Goal: Task Accomplishment & Management: Complete application form

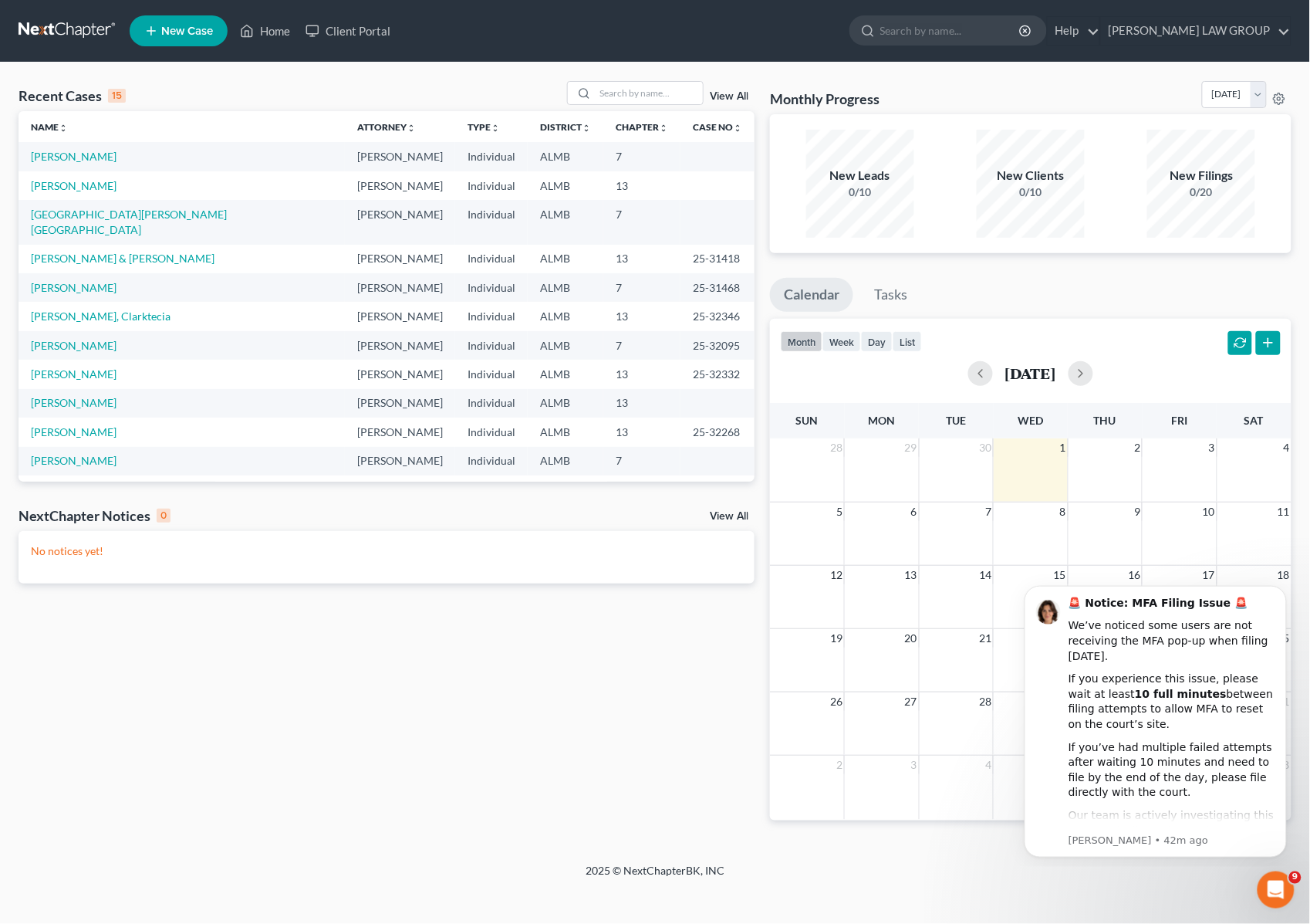
click at [77, 164] on td "[PERSON_NAME]" at bounding box center [182, 155] width 327 height 28
click at [81, 155] on link "[PERSON_NAME]" at bounding box center [74, 155] width 86 height 13
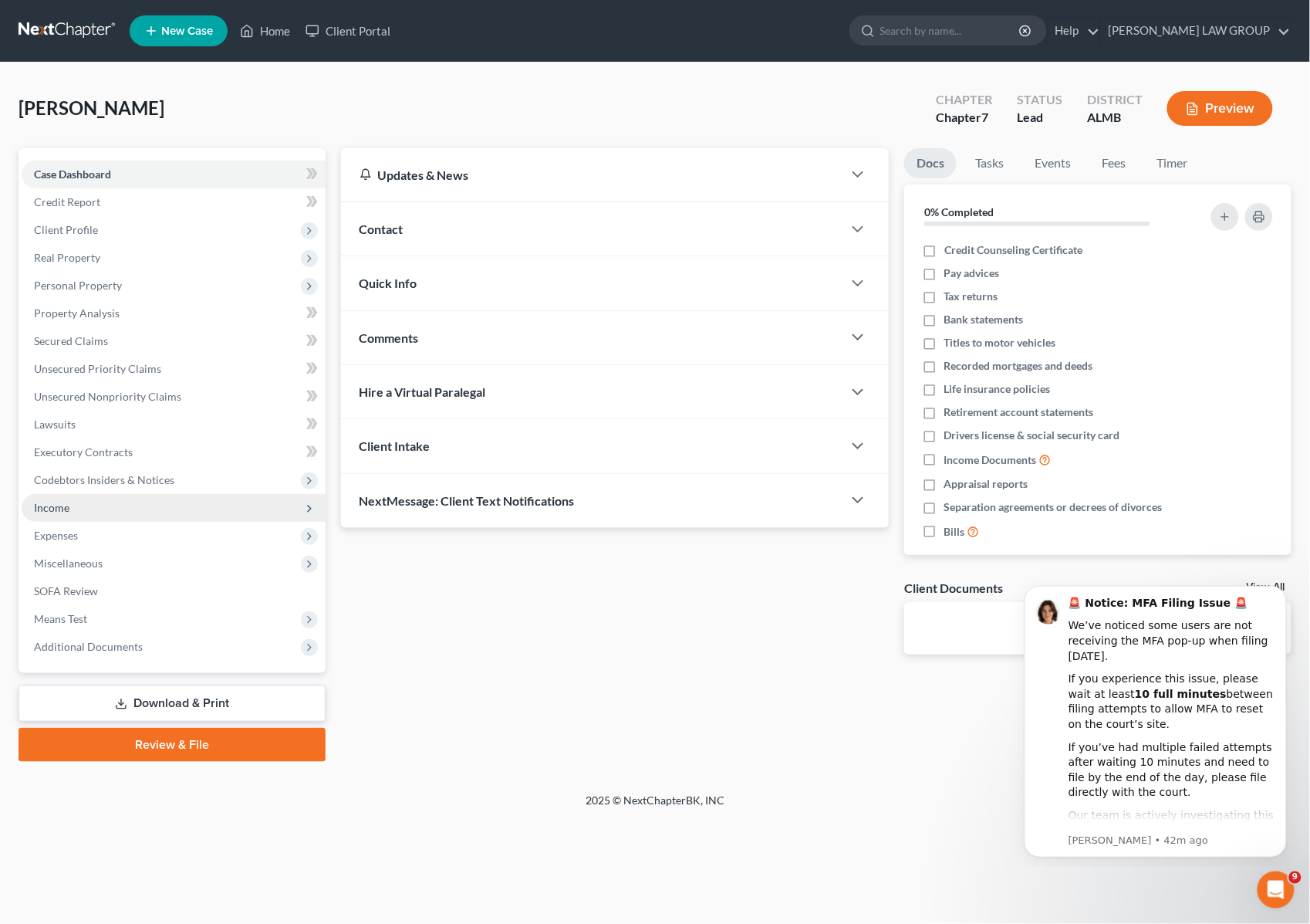
click at [77, 496] on span "Income" at bounding box center [173, 507] width 304 height 27
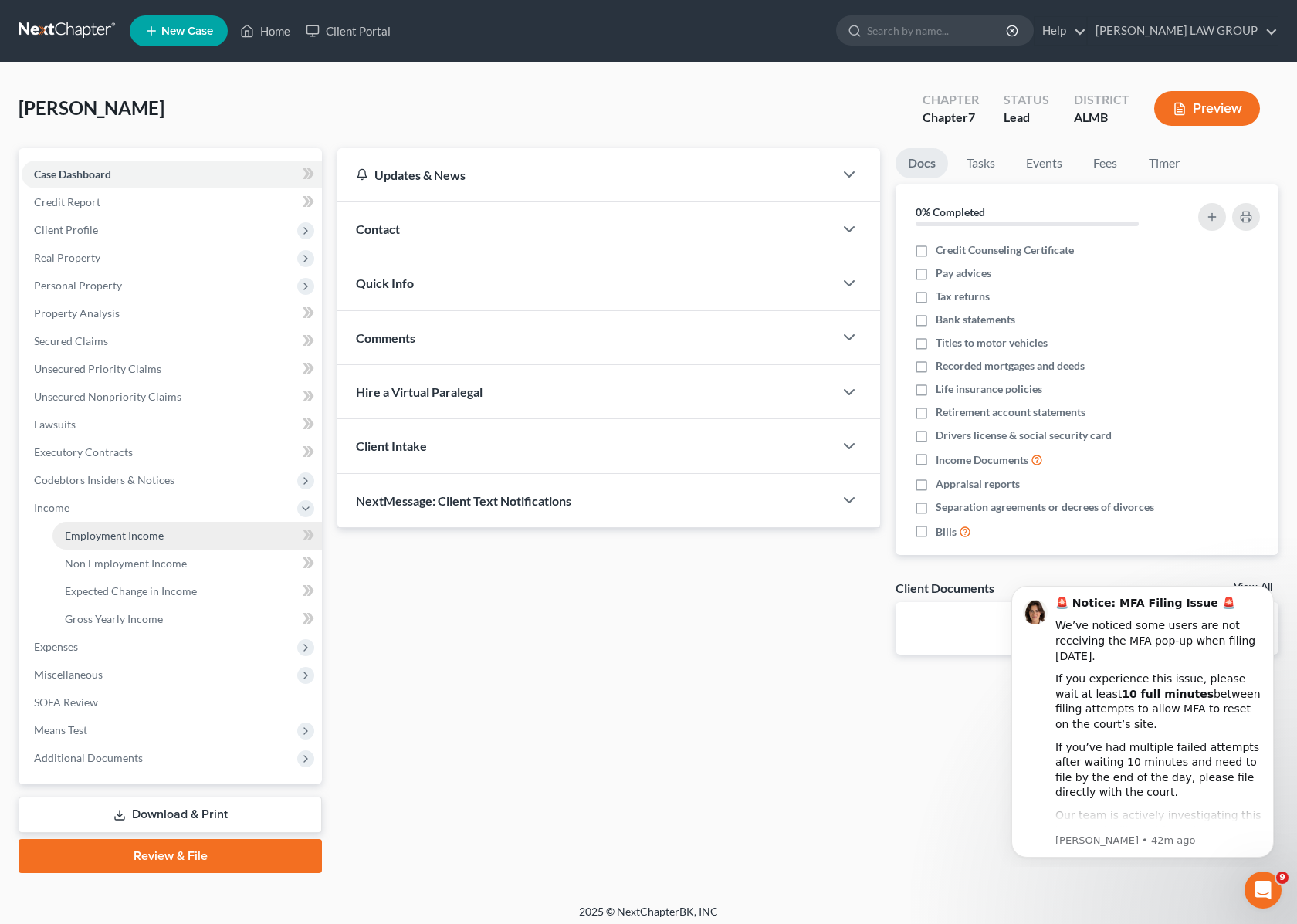
click at [117, 541] on link "Employment Income" at bounding box center [187, 536] width 269 height 27
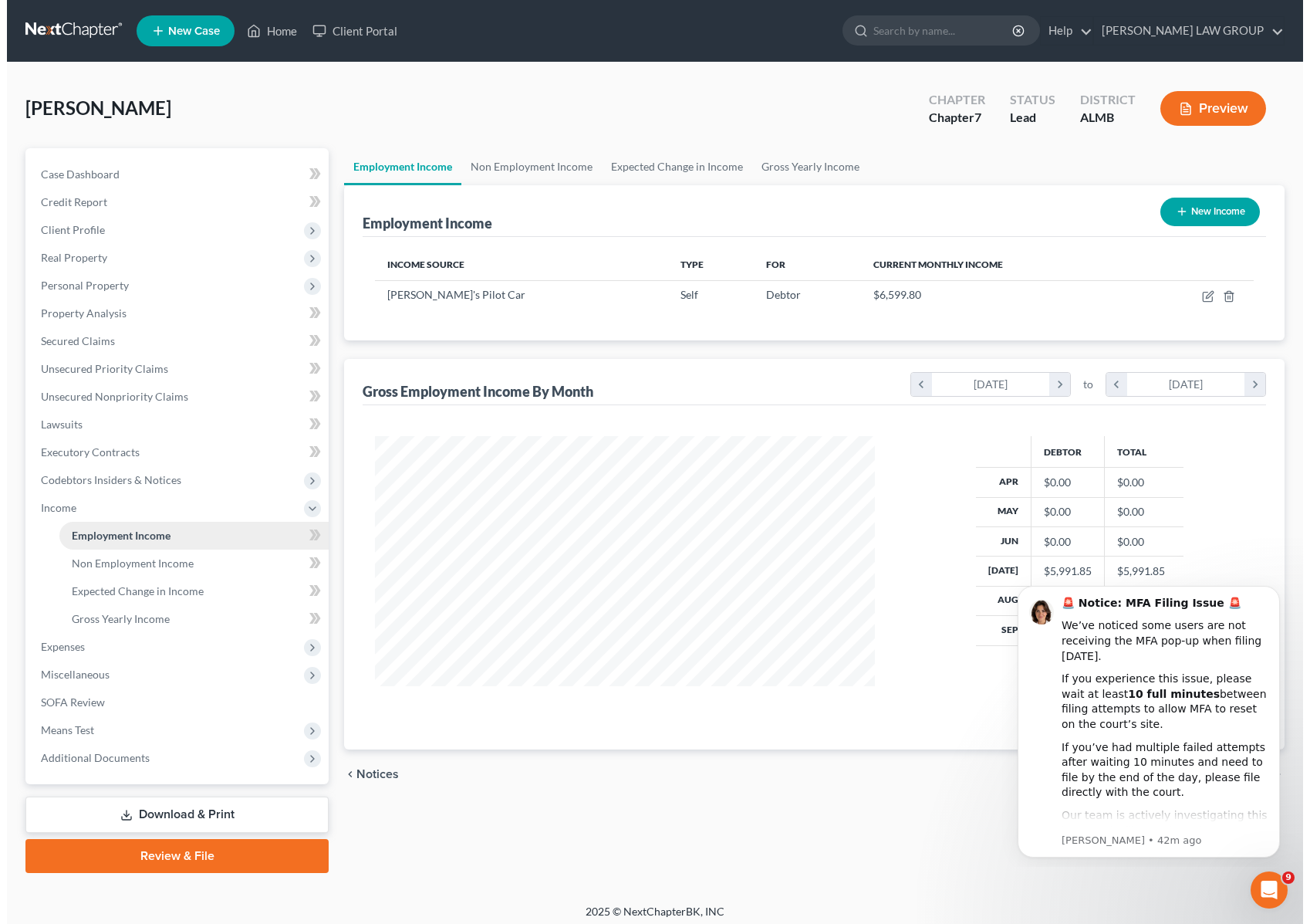
scroll to position [278, 530]
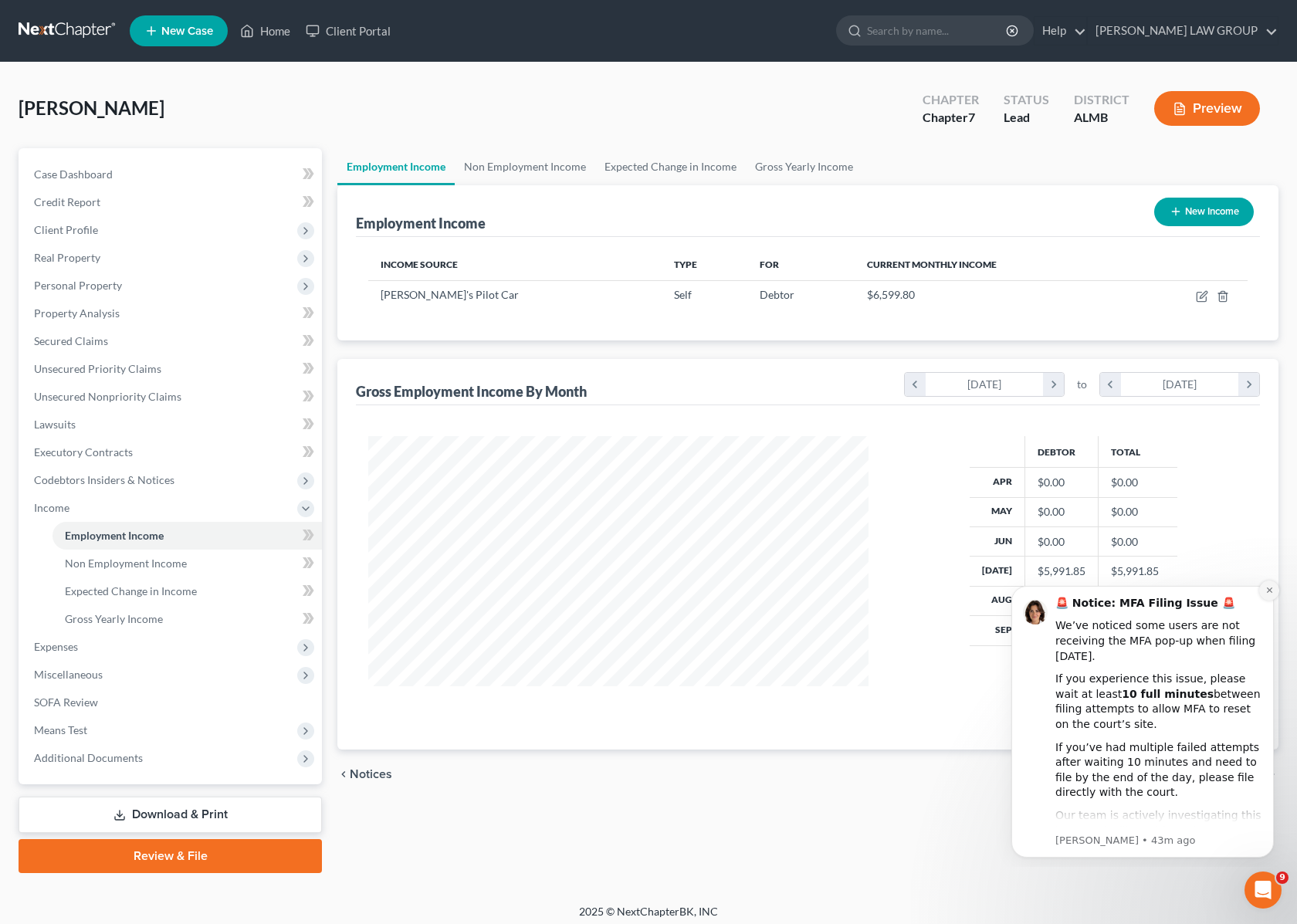
click at [1267, 589] on icon "Dismiss notification" at bounding box center [1270, 590] width 9 height 9
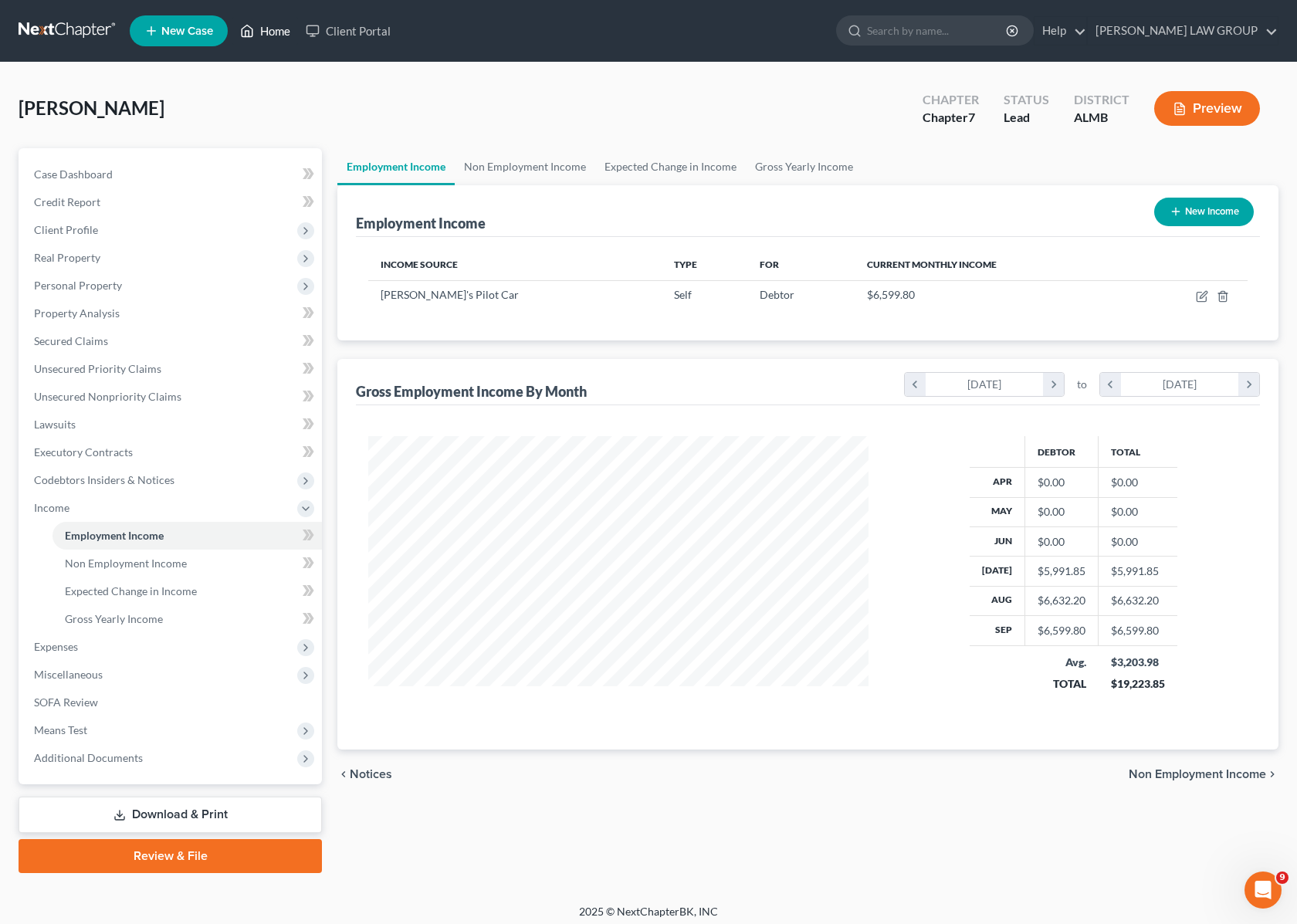
click at [268, 25] on link "Home" at bounding box center [265, 30] width 66 height 27
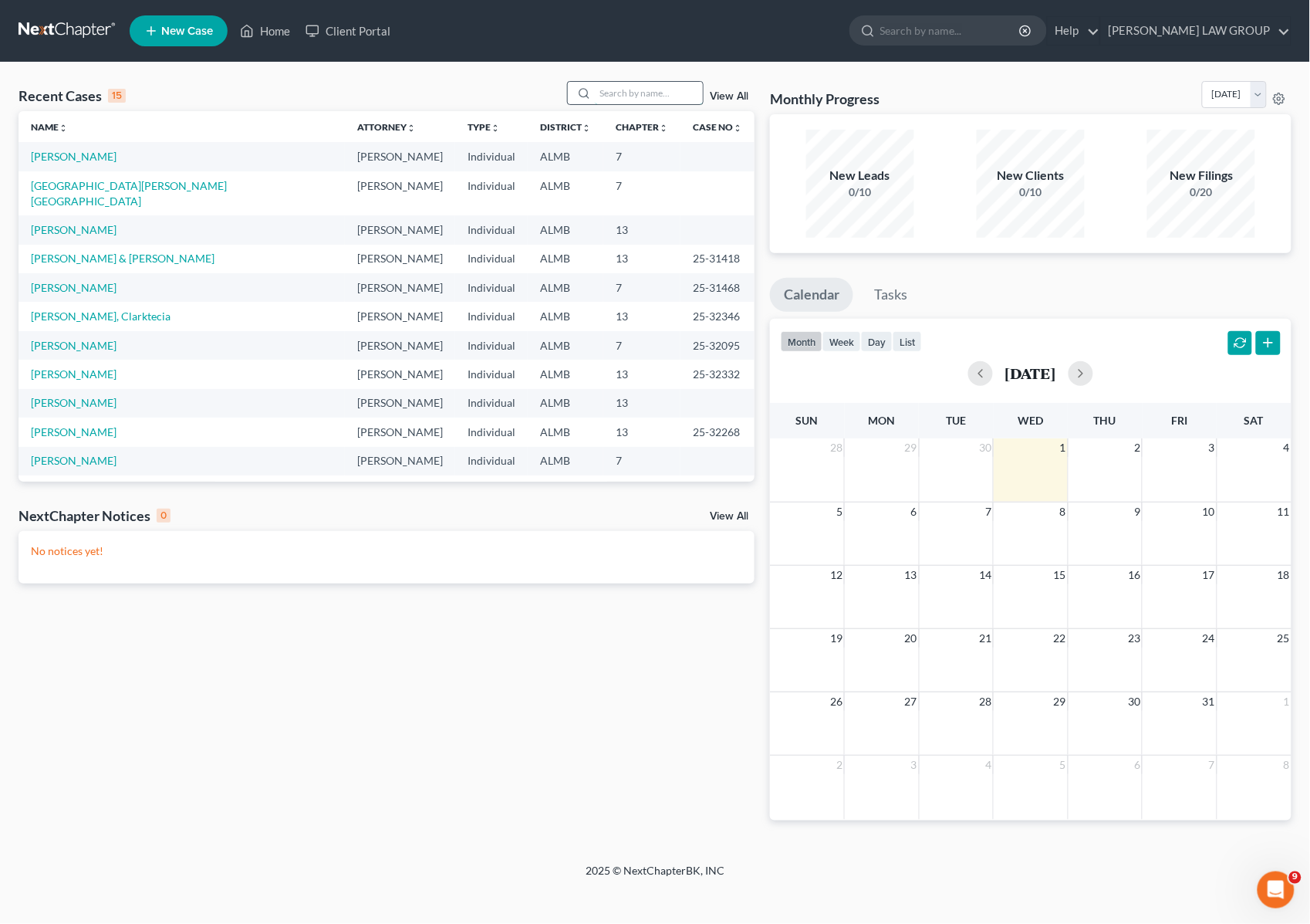
click at [616, 89] on input "search" at bounding box center [649, 93] width 109 height 22
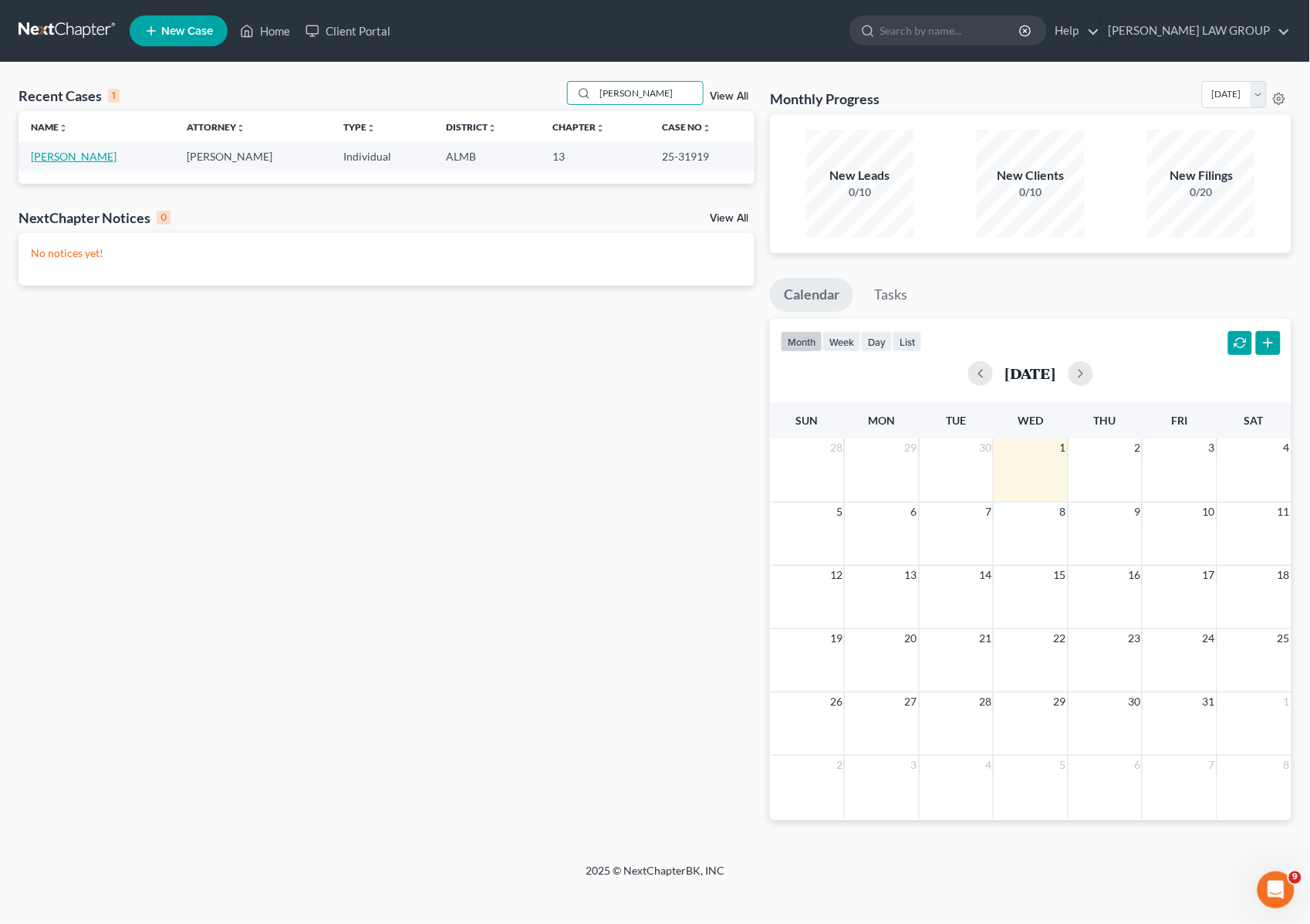
type input "[PERSON_NAME]"
click at [69, 155] on link "[PERSON_NAME]" at bounding box center [74, 155] width 86 height 13
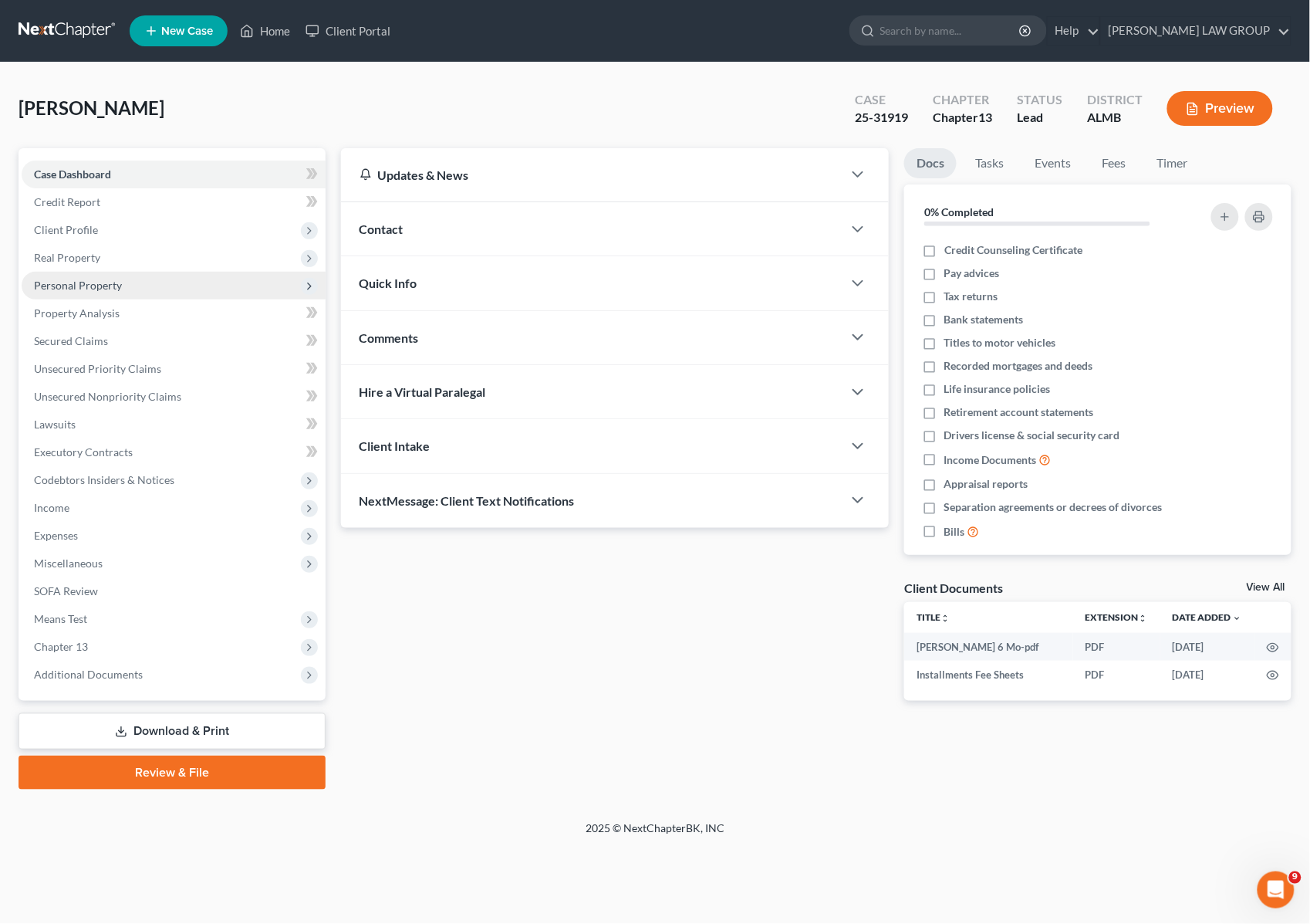
click at [87, 287] on span "Personal Property" at bounding box center [78, 285] width 88 height 13
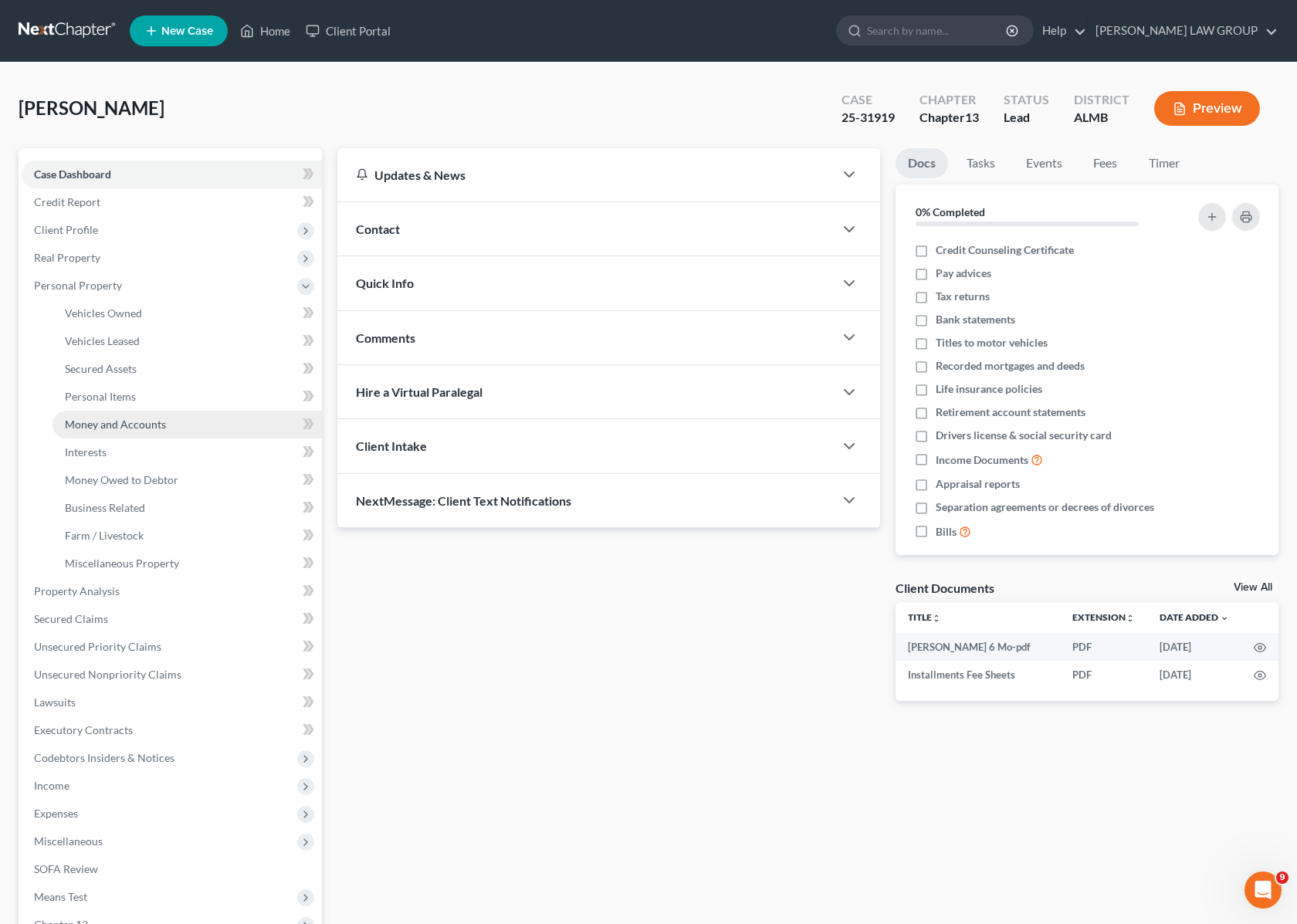
click at [129, 427] on span "Money and Accounts" at bounding box center [114, 423] width 101 height 13
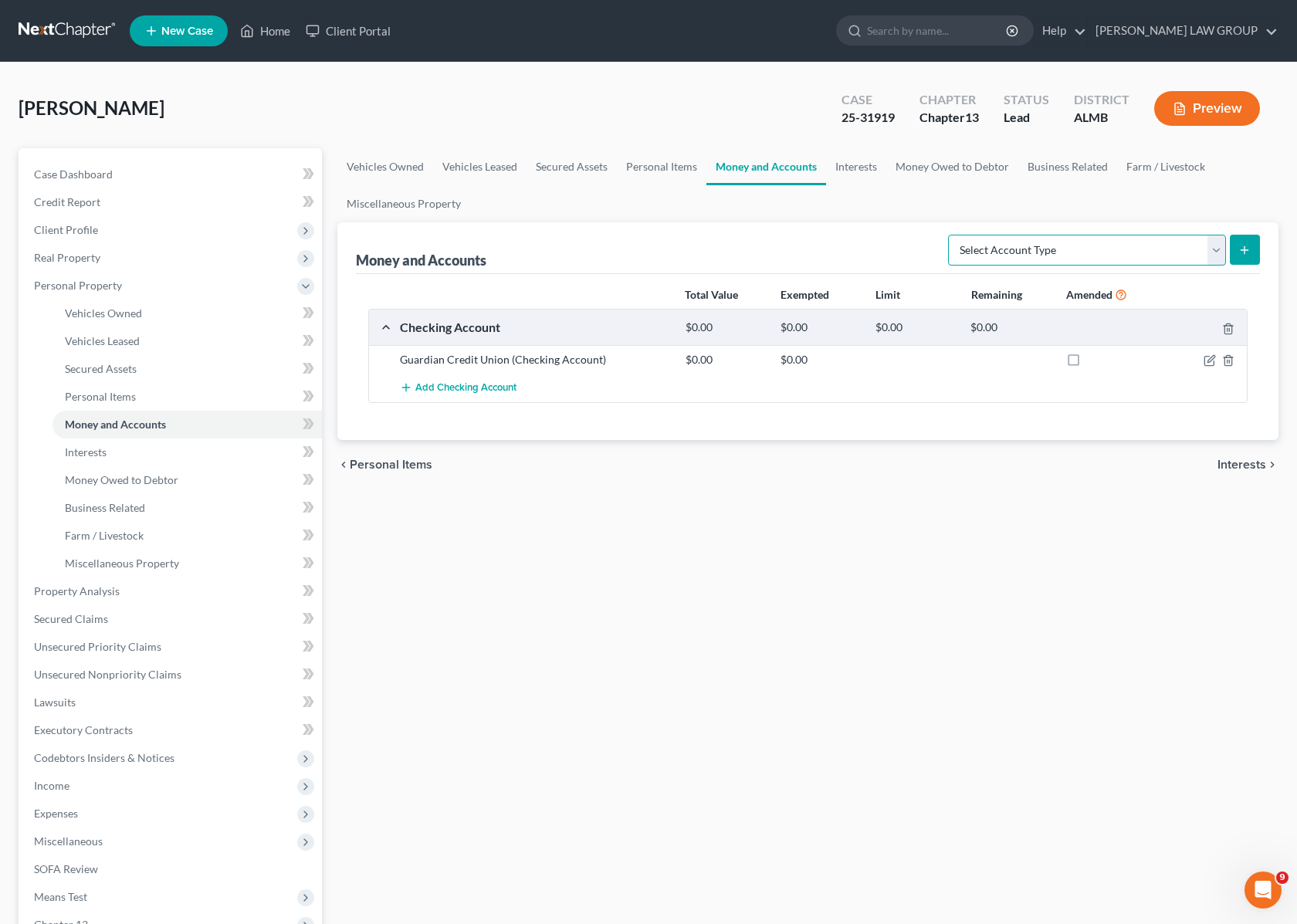
click at [1218, 247] on select "Select Account Type Brokerage Cash on Hand Certificates of Deposit Checking Acc…" at bounding box center [1087, 250] width 278 height 31
select select "other"
click at [951, 235] on select "Select Account Type Brokerage Cash on Hand Certificates of Deposit Checking Acc…" at bounding box center [1087, 250] width 278 height 31
click at [1248, 244] on icon "submit" at bounding box center [1244, 249] width 13 height 13
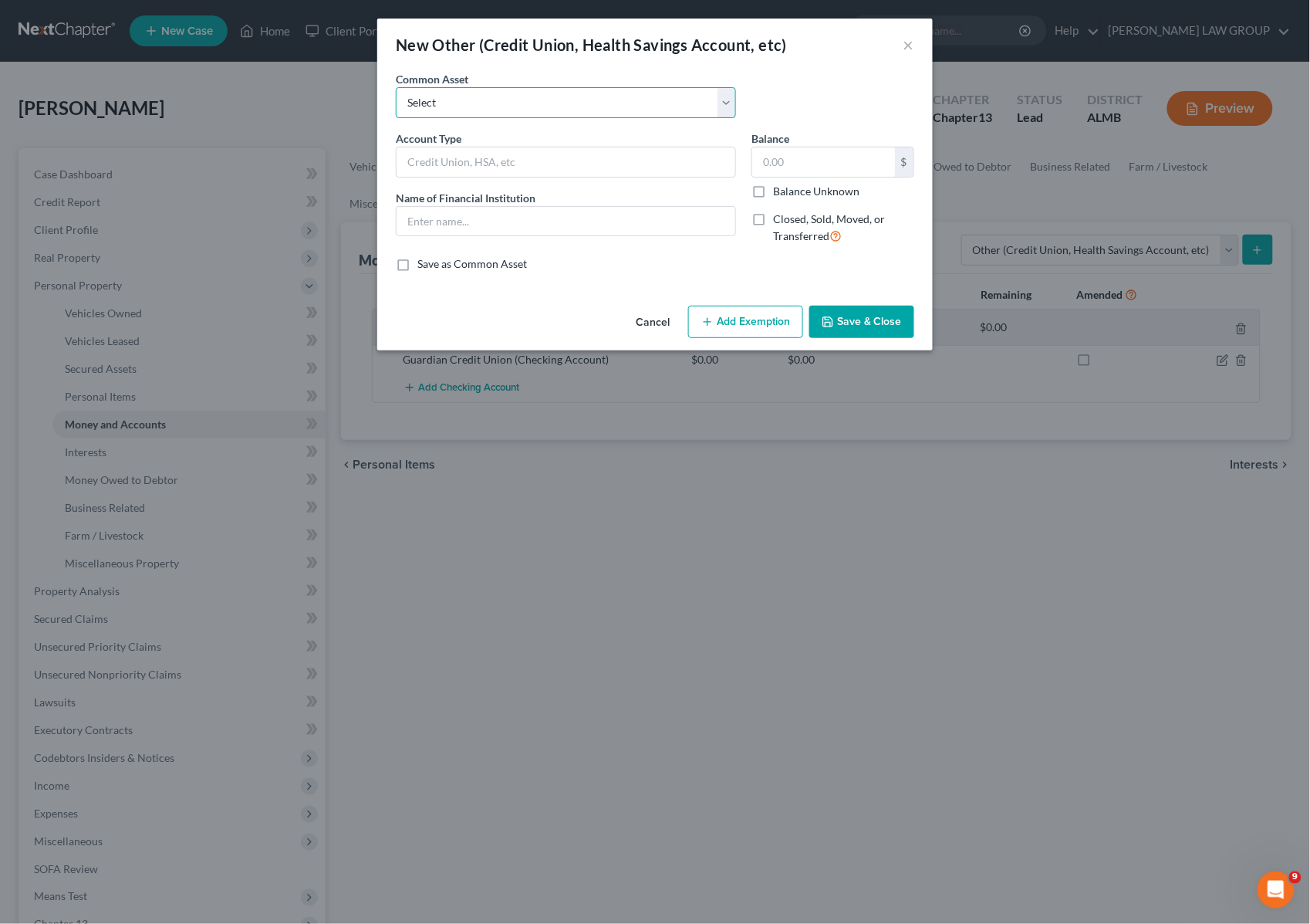
click at [513, 101] on select "Select Credit Union" at bounding box center [566, 103] width 340 height 31
click at [796, 83] on div "Common Asset Select Credit Union" at bounding box center [655, 101] width 534 height 60
click at [541, 170] on input "text" at bounding box center [566, 162] width 339 height 29
type input "Health Saving Account"
click at [803, 167] on input "text" at bounding box center [824, 162] width 143 height 29
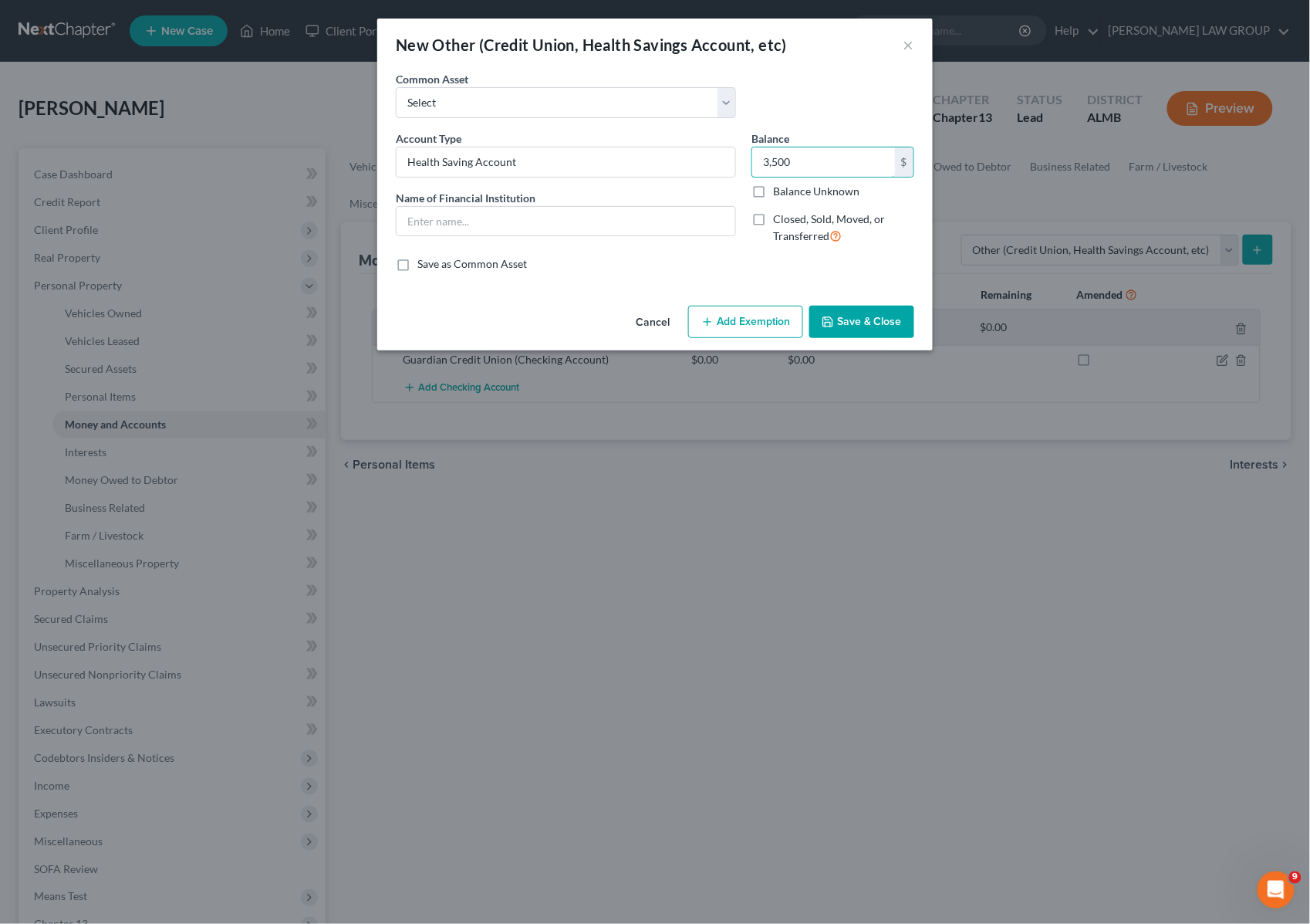
type input "3,500"
click at [757, 319] on button "Add Exemption" at bounding box center [746, 322] width 115 height 32
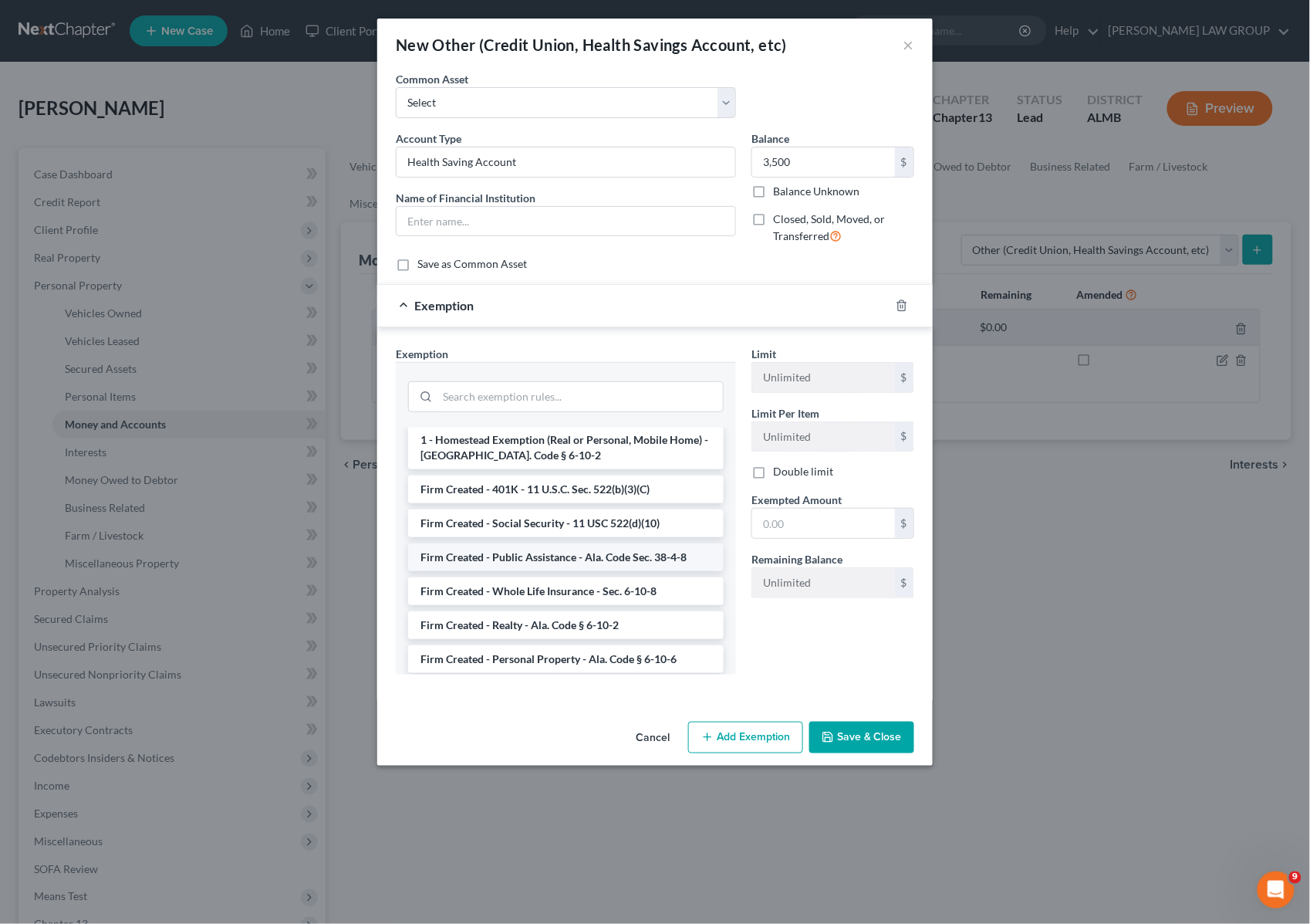
scroll to position [1283, 0]
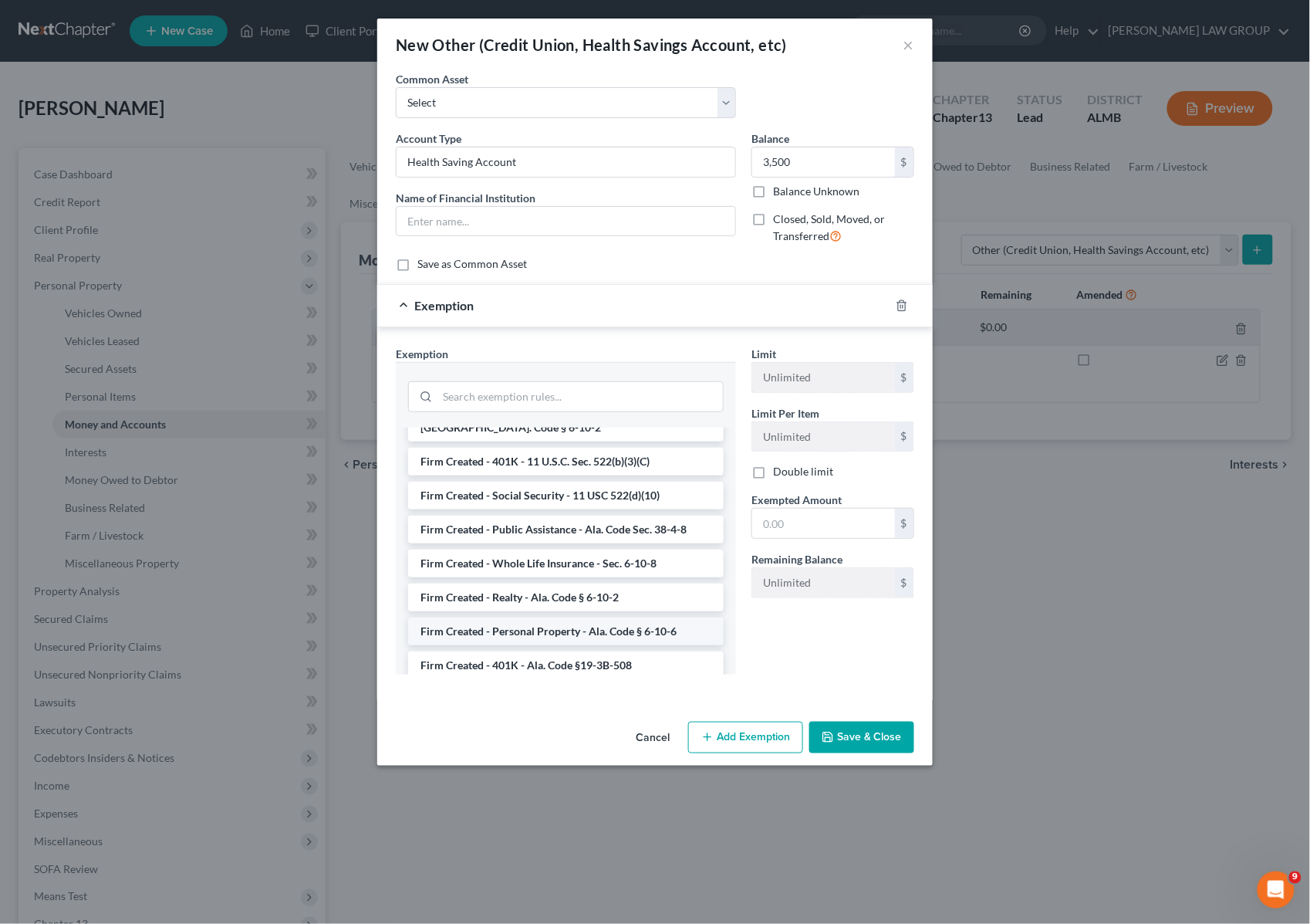
click at [631, 618] on li "Firm Created - Personal Property - Ala. Code § 6-10-6" at bounding box center [566, 632] width 316 height 27
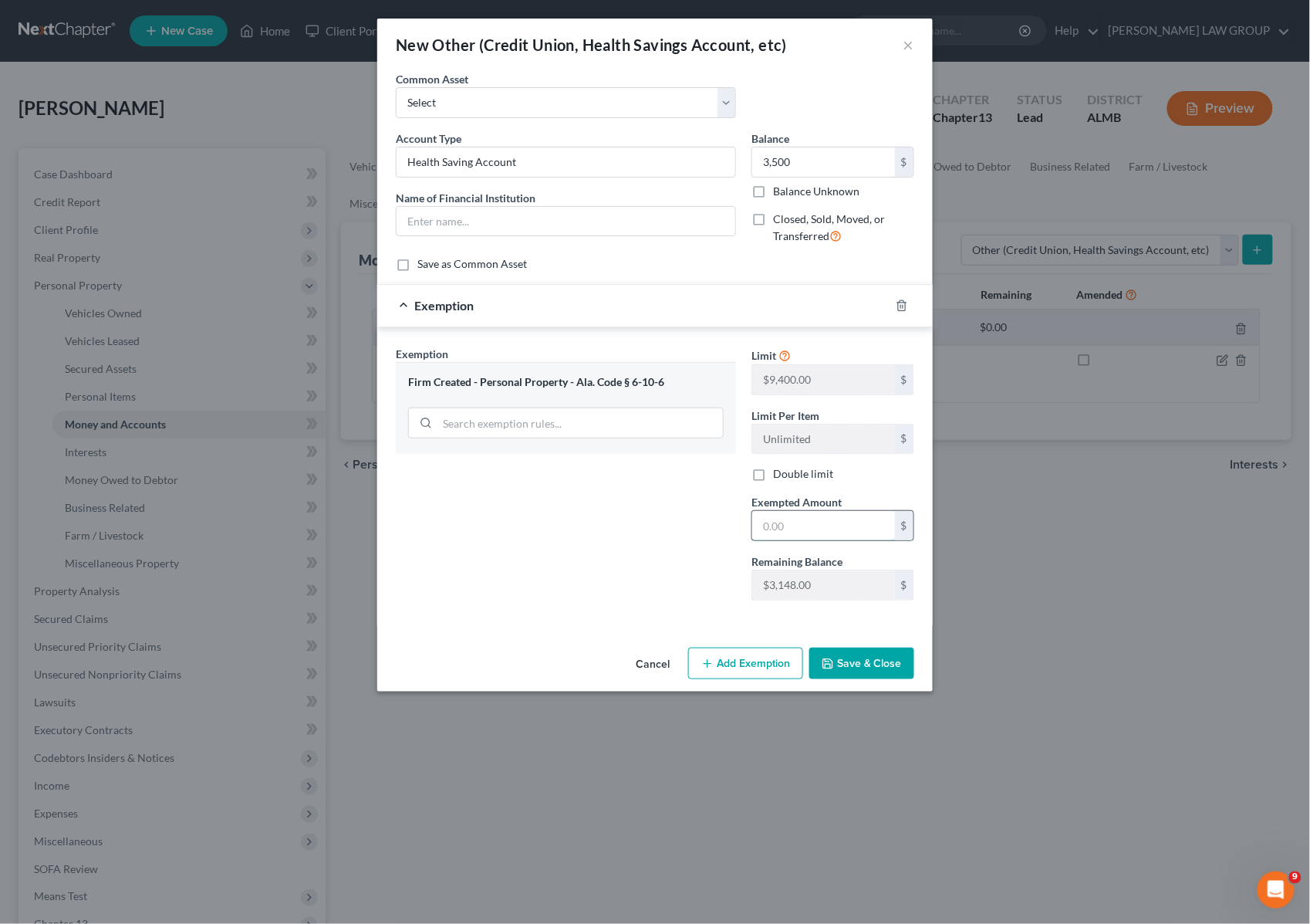
click at [850, 519] on input "text" at bounding box center [824, 526] width 143 height 29
type input "3,500"
click at [886, 662] on button "Save & Close" at bounding box center [861, 663] width 105 height 32
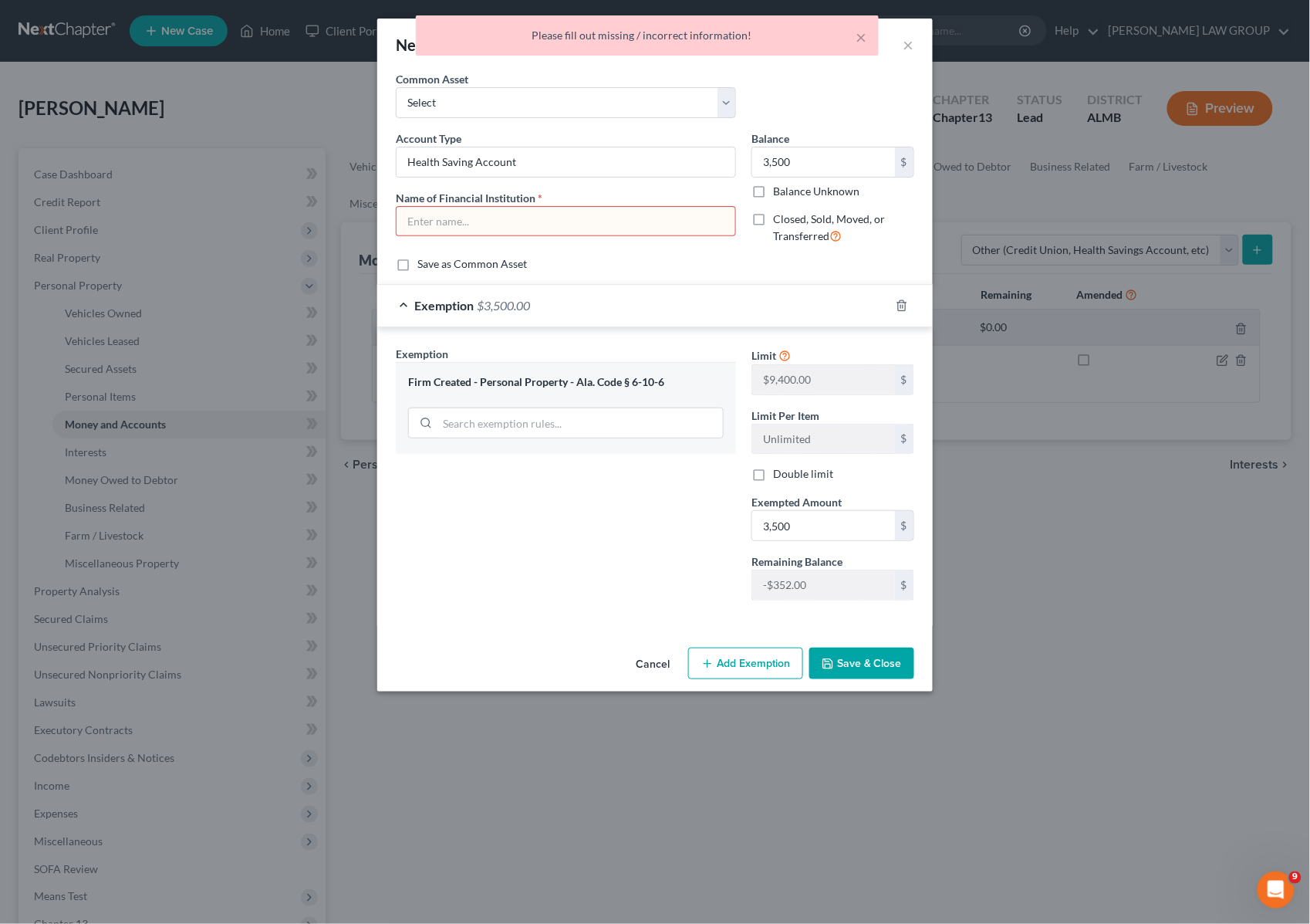
click at [606, 222] on input "text" at bounding box center [566, 222] width 339 height 29
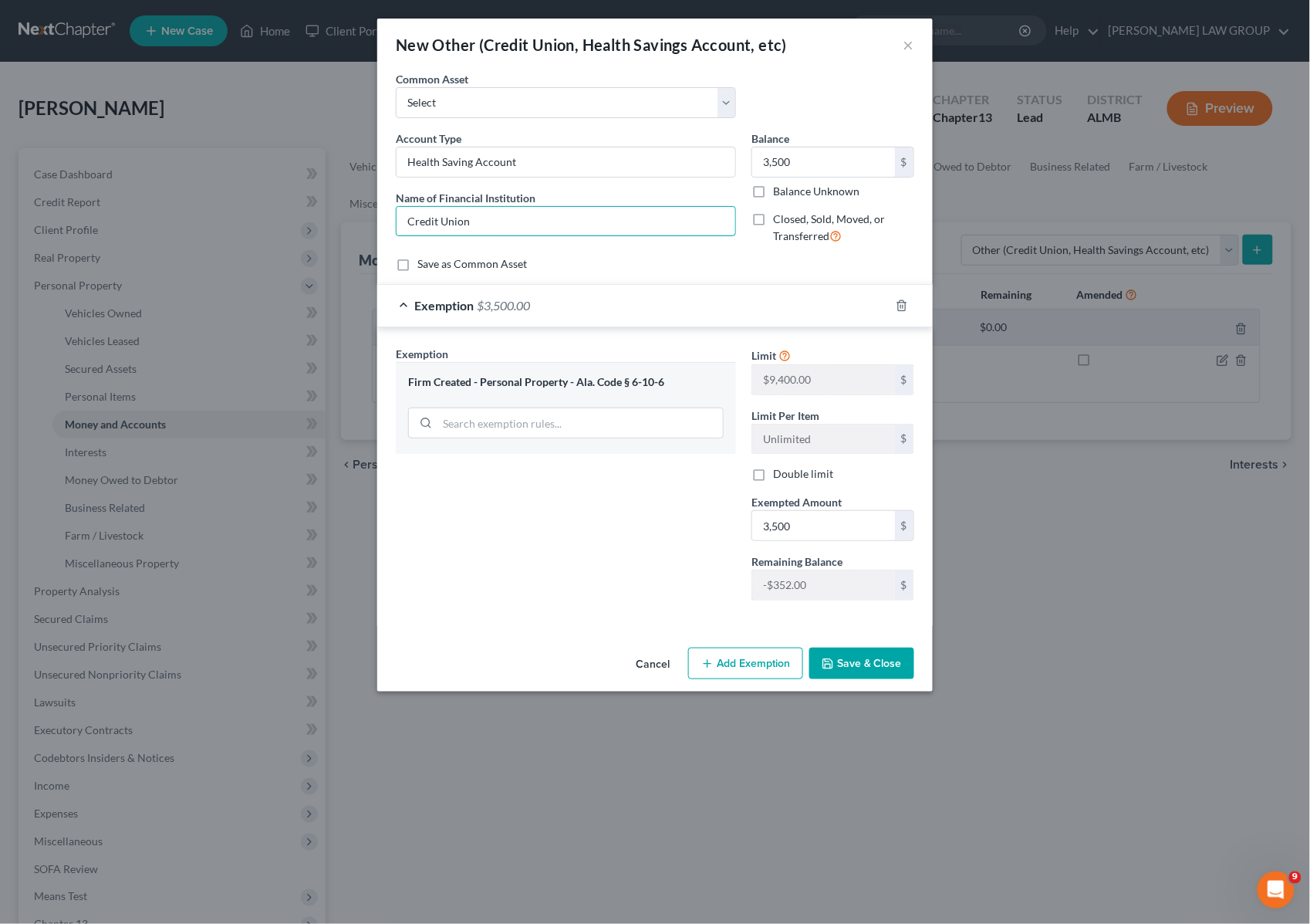
type input "Credit Union"
click at [846, 658] on button "Save & Close" at bounding box center [861, 663] width 105 height 32
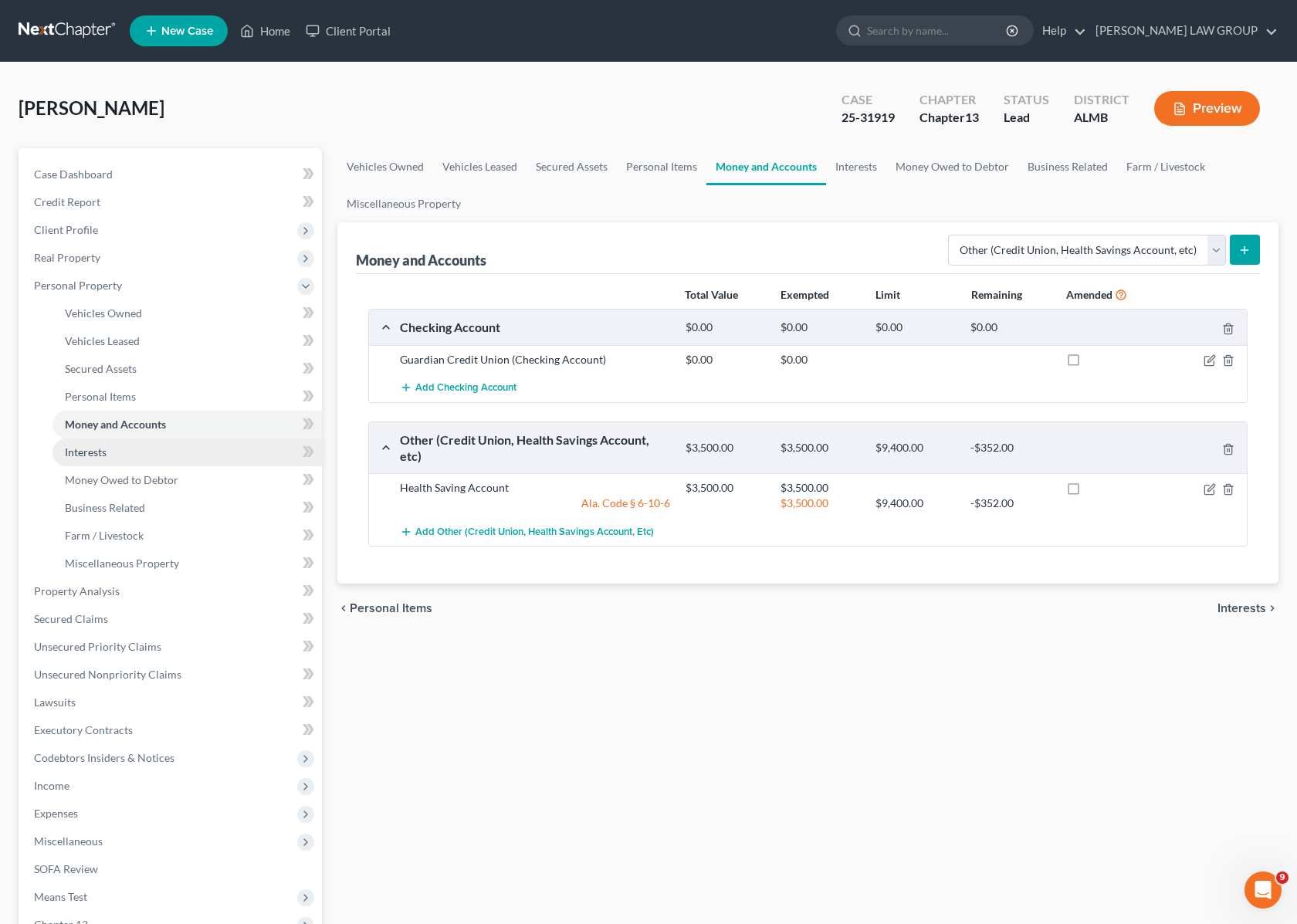
click at [117, 453] on link "Interests" at bounding box center [187, 452] width 269 height 27
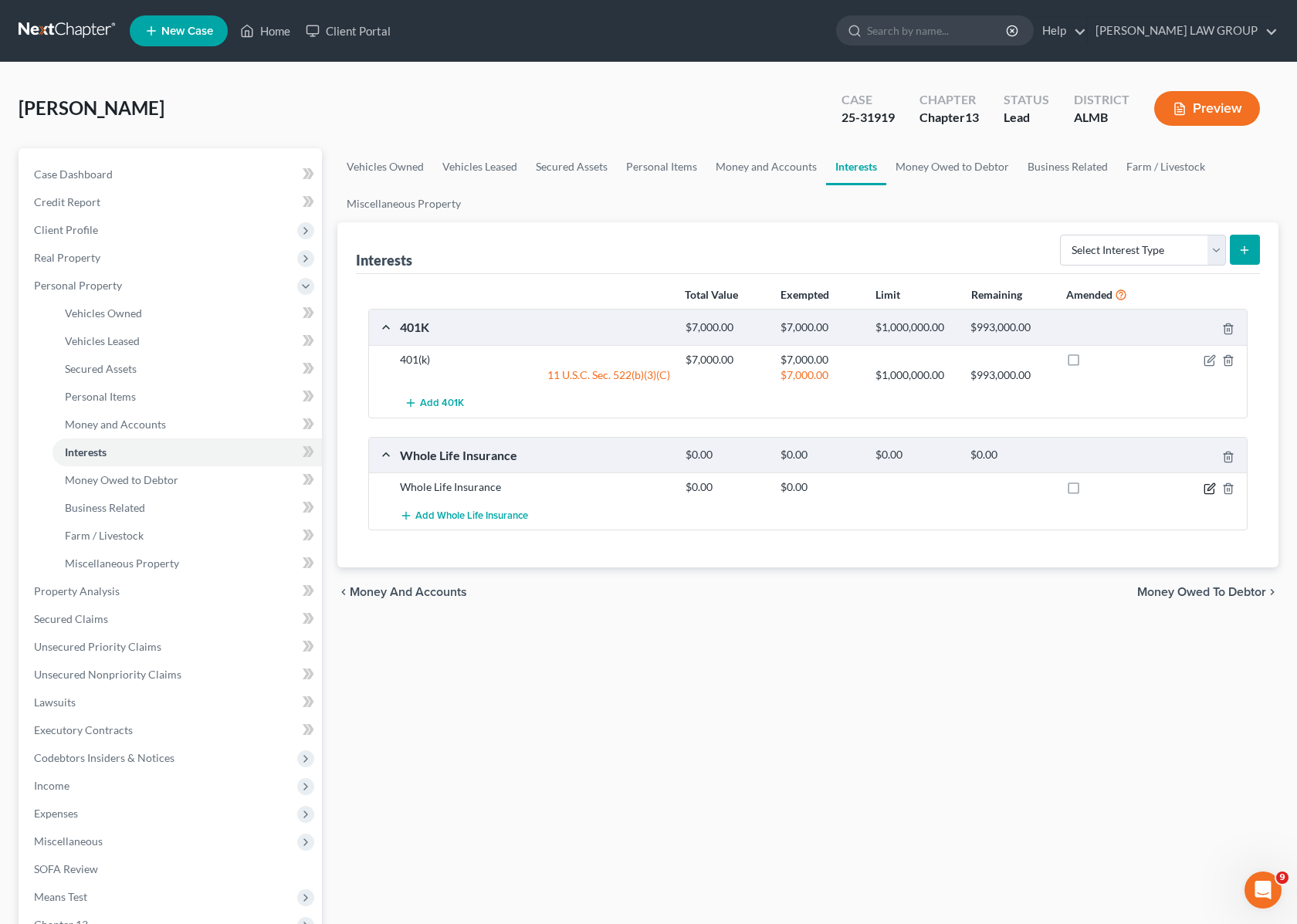
click at [1211, 487] on icon "button" at bounding box center [1210, 488] width 13 height 13
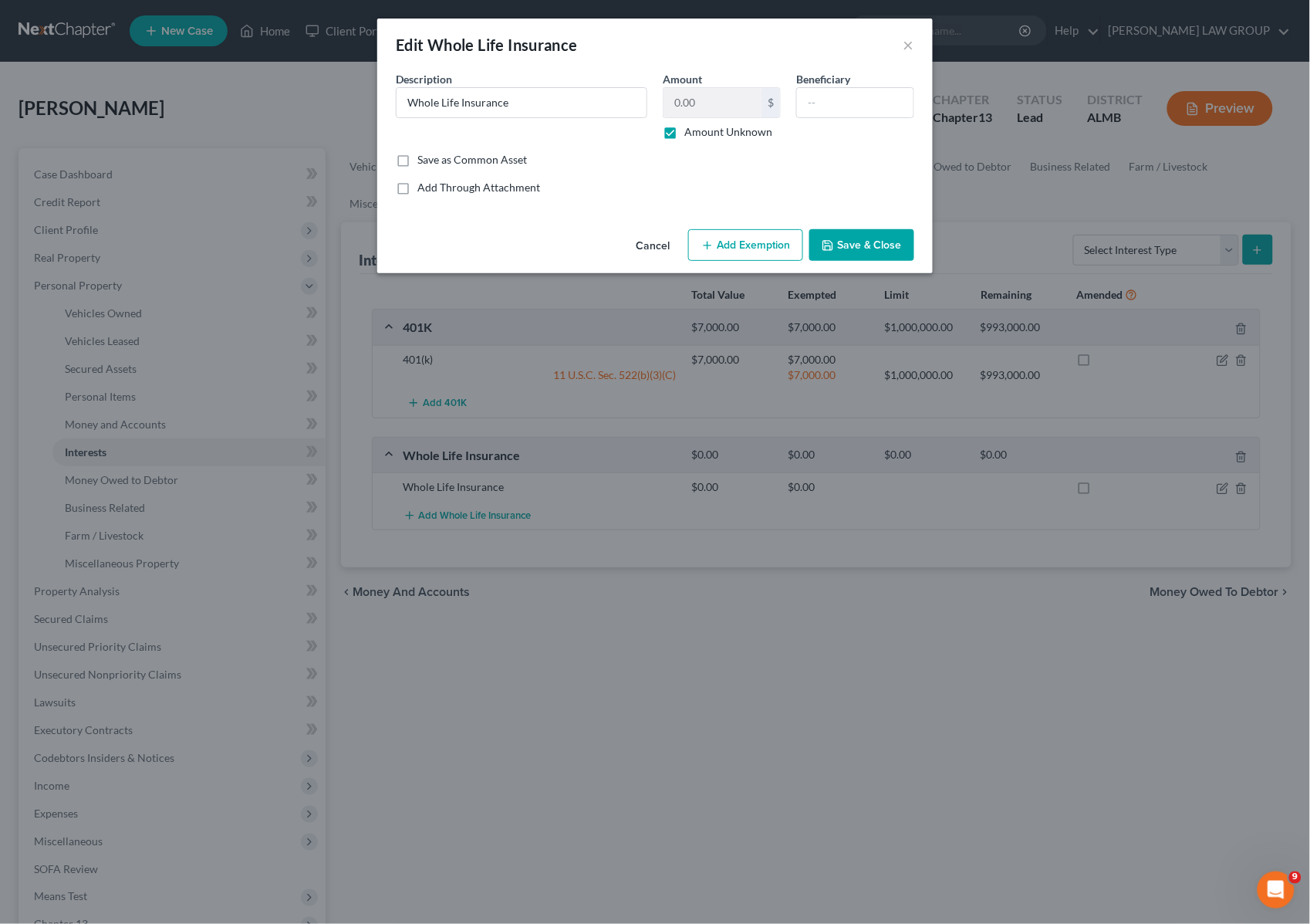
click at [684, 132] on label "Amount Unknown" at bounding box center [728, 132] width 88 height 16
click at [691, 132] on input "Amount Unknown" at bounding box center [696, 129] width 10 height 10
checkbox input "false"
click at [719, 107] on input "0.00" at bounding box center [713, 103] width 98 height 29
type input "2,200"
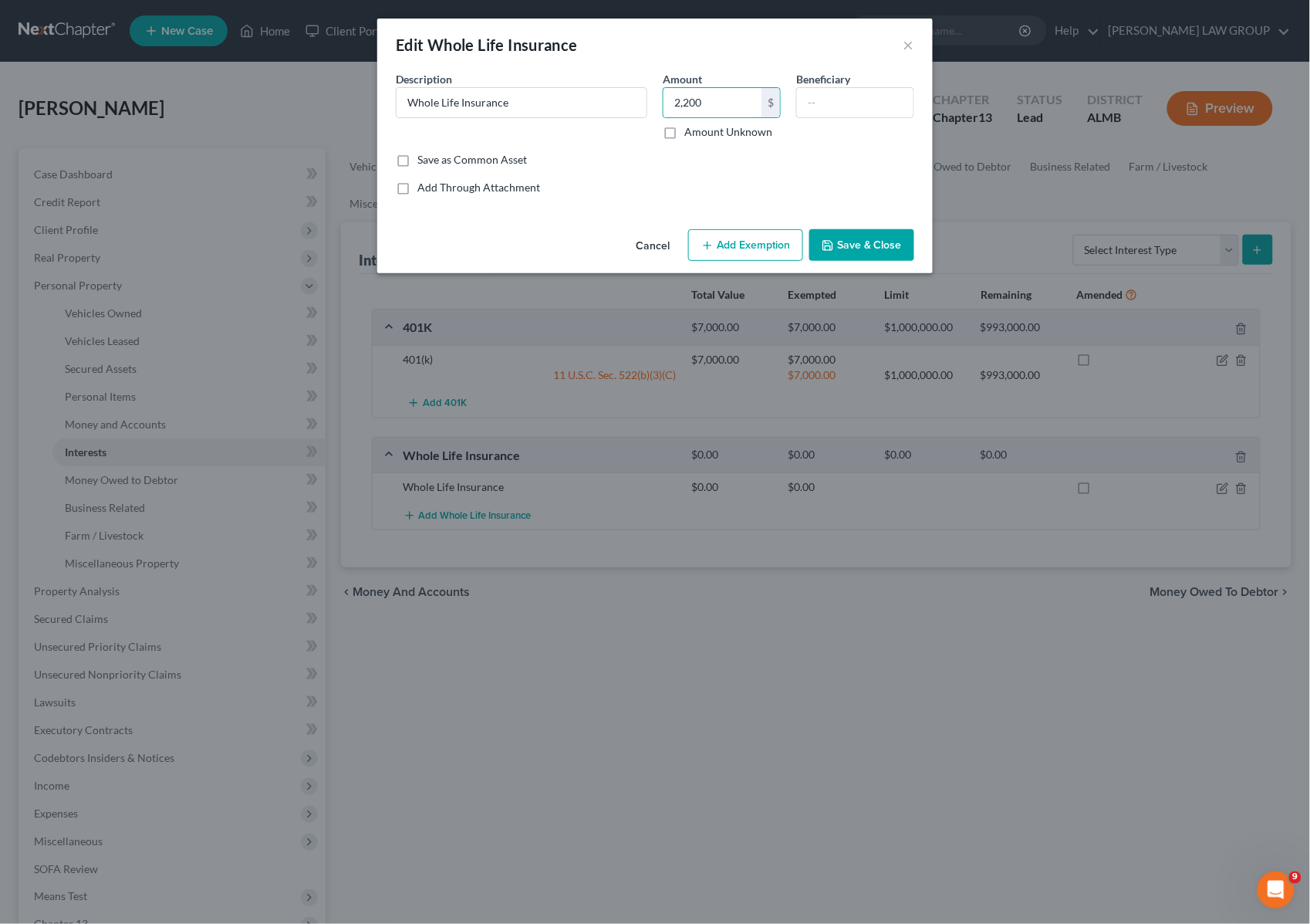
click at [723, 242] on button "Add Exemption" at bounding box center [746, 244] width 115 height 32
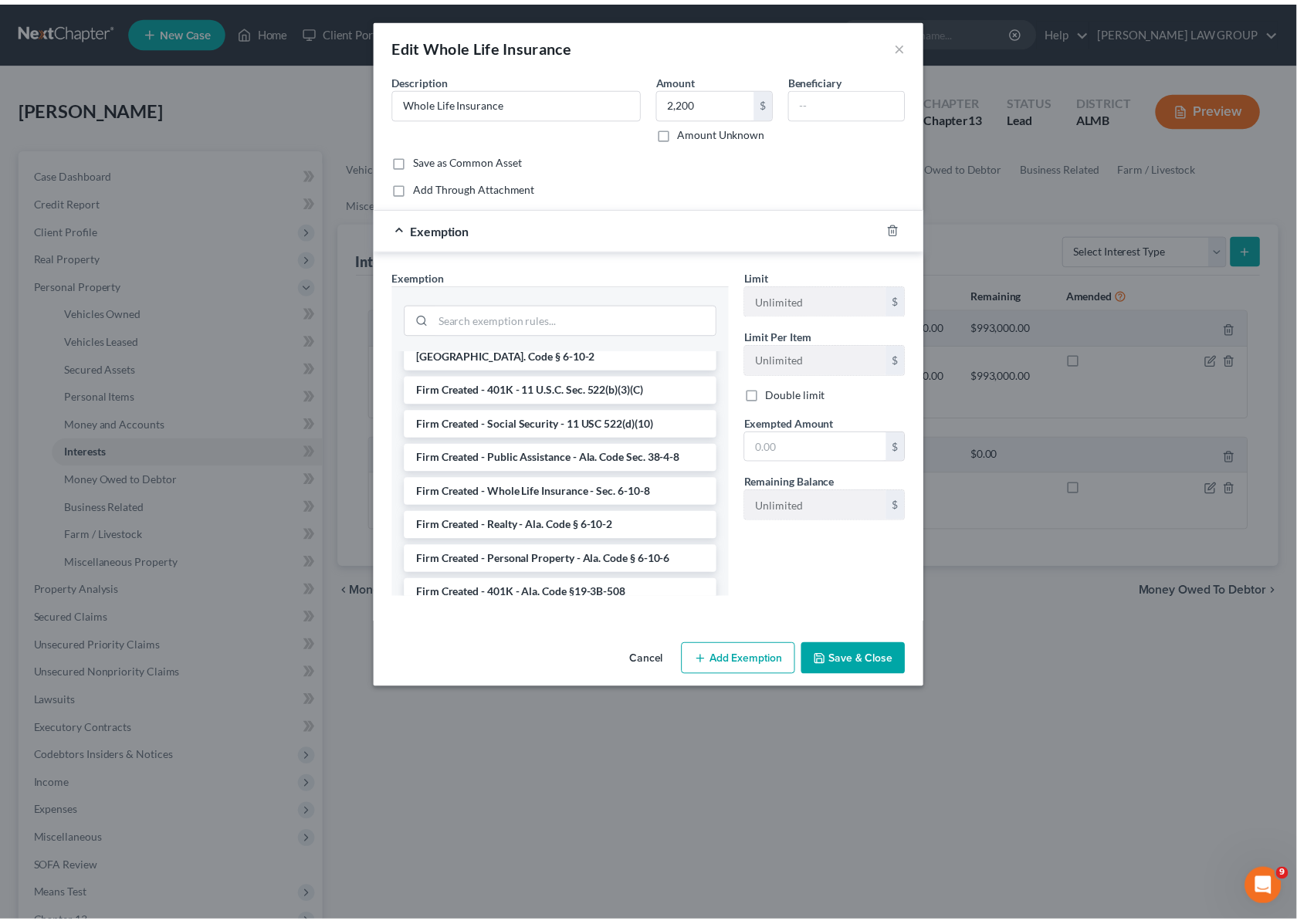
scroll to position [1283, 0]
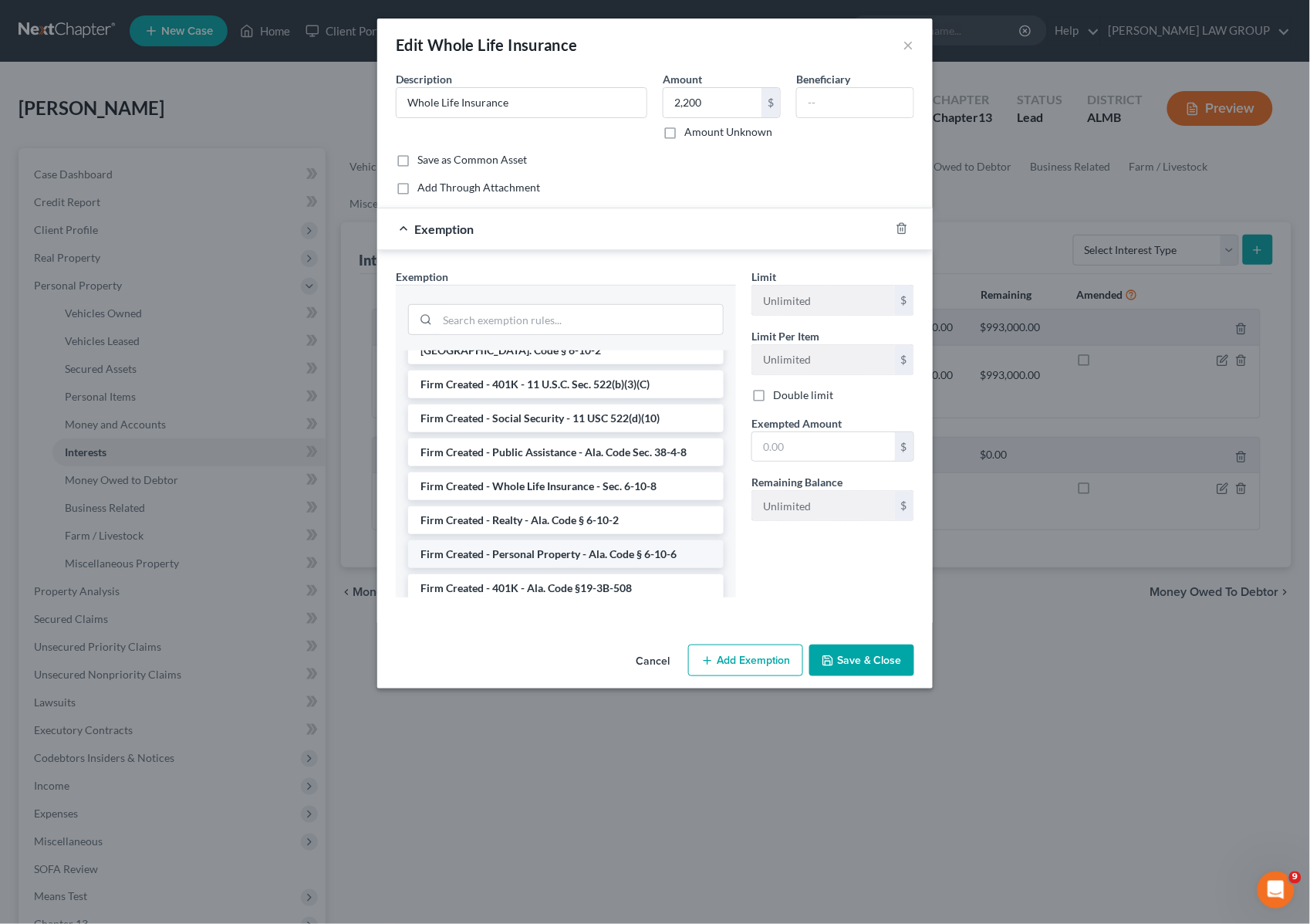
click at [642, 541] on li "Firm Created - Personal Property - Ala. Code § 6-10-6" at bounding box center [566, 554] width 316 height 27
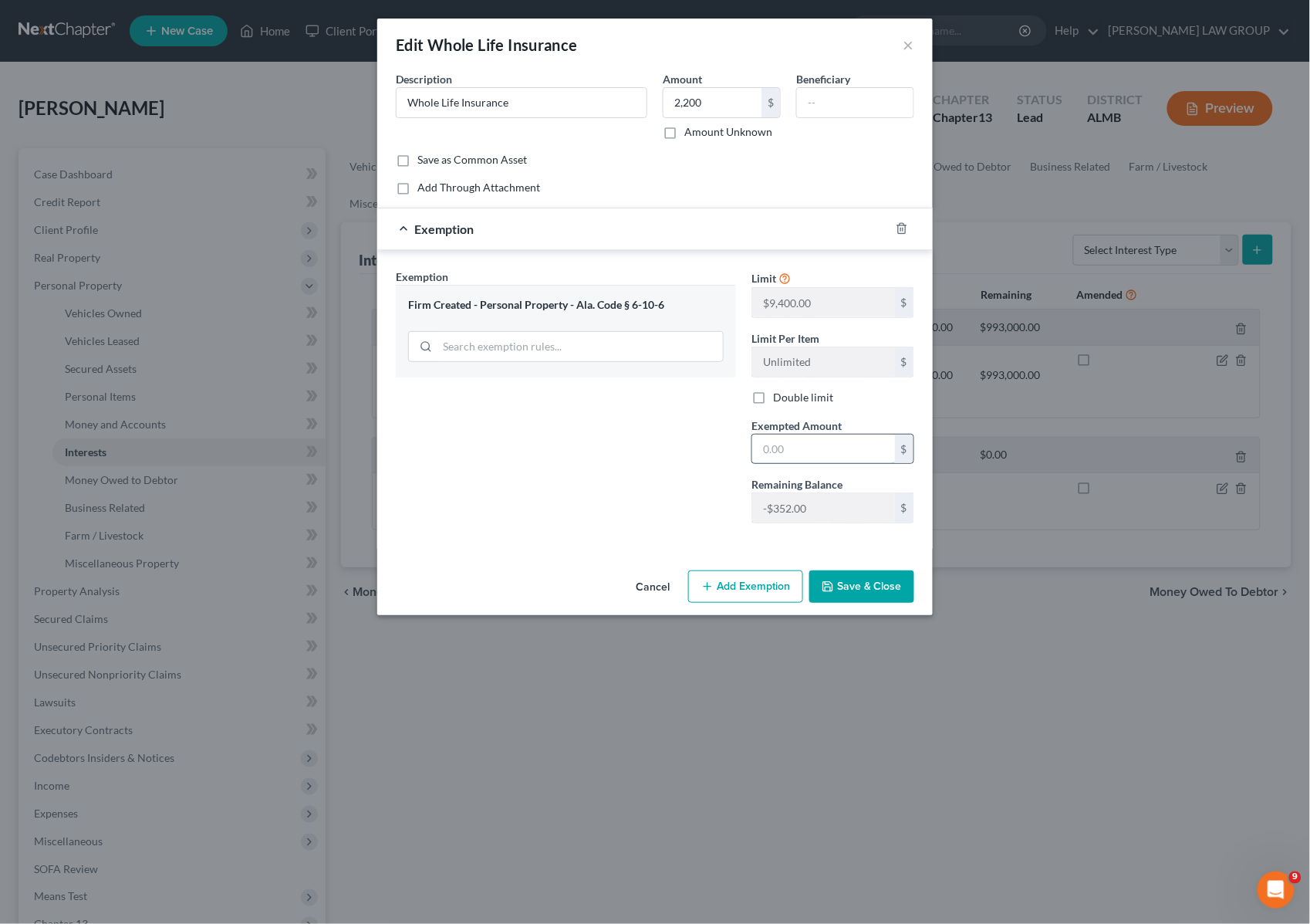
click at [815, 452] on input "text" at bounding box center [824, 449] width 143 height 29
type input "2,200"
click at [843, 589] on button "Save & Close" at bounding box center [861, 586] width 105 height 32
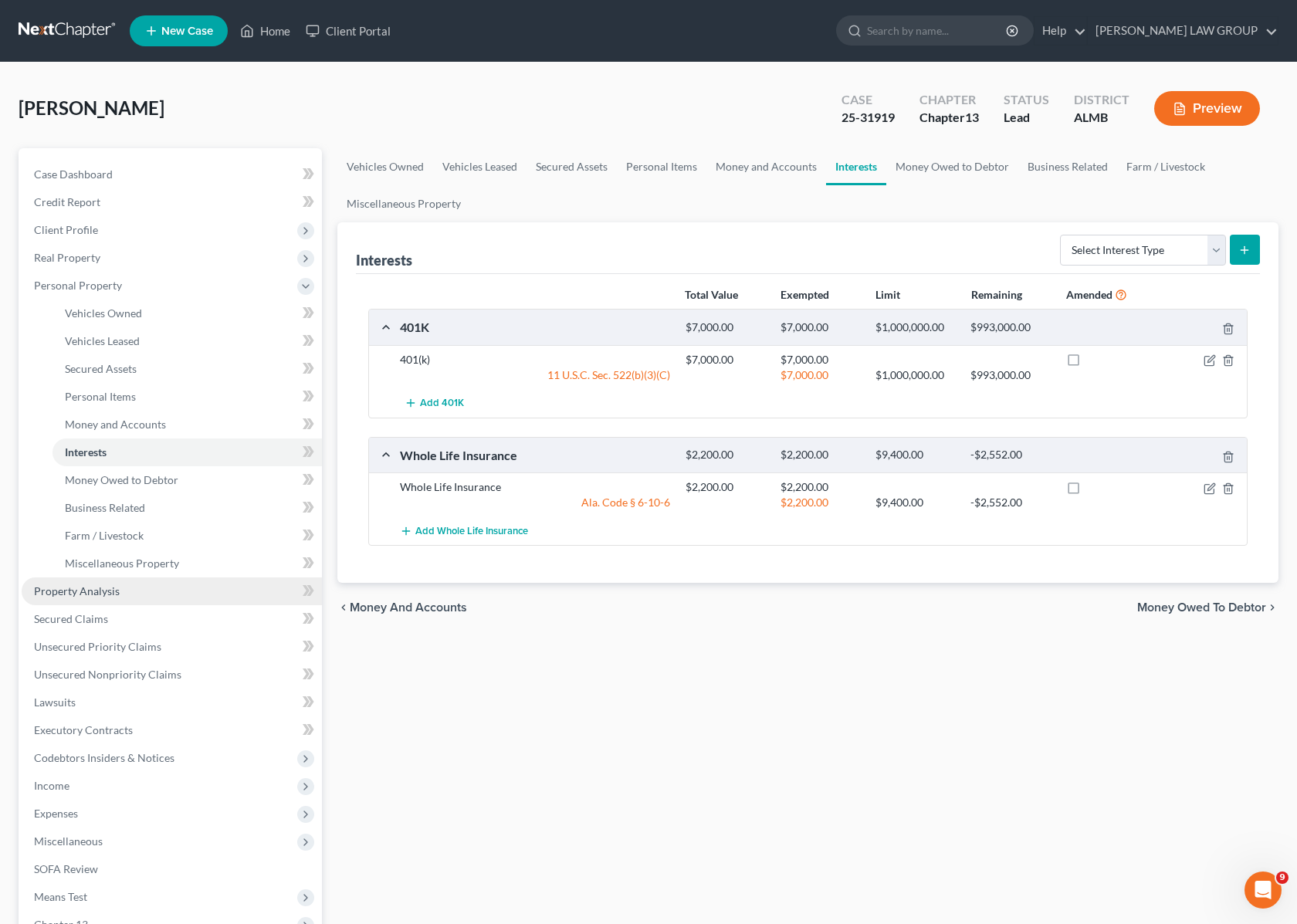
click at [105, 594] on span "Property Analysis" at bounding box center [77, 591] width 86 height 13
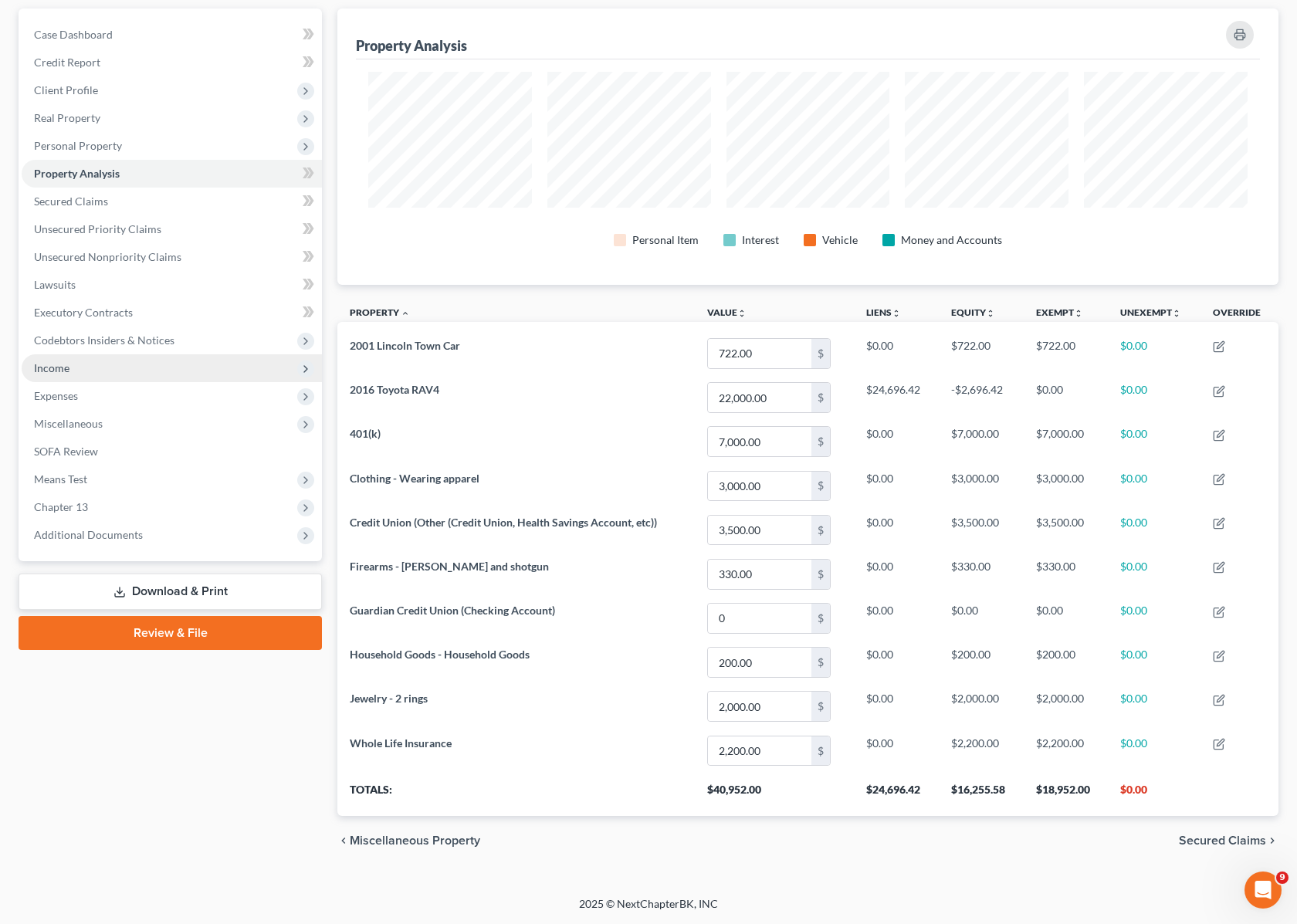
click at [74, 357] on span "Income" at bounding box center [171, 368] width 300 height 27
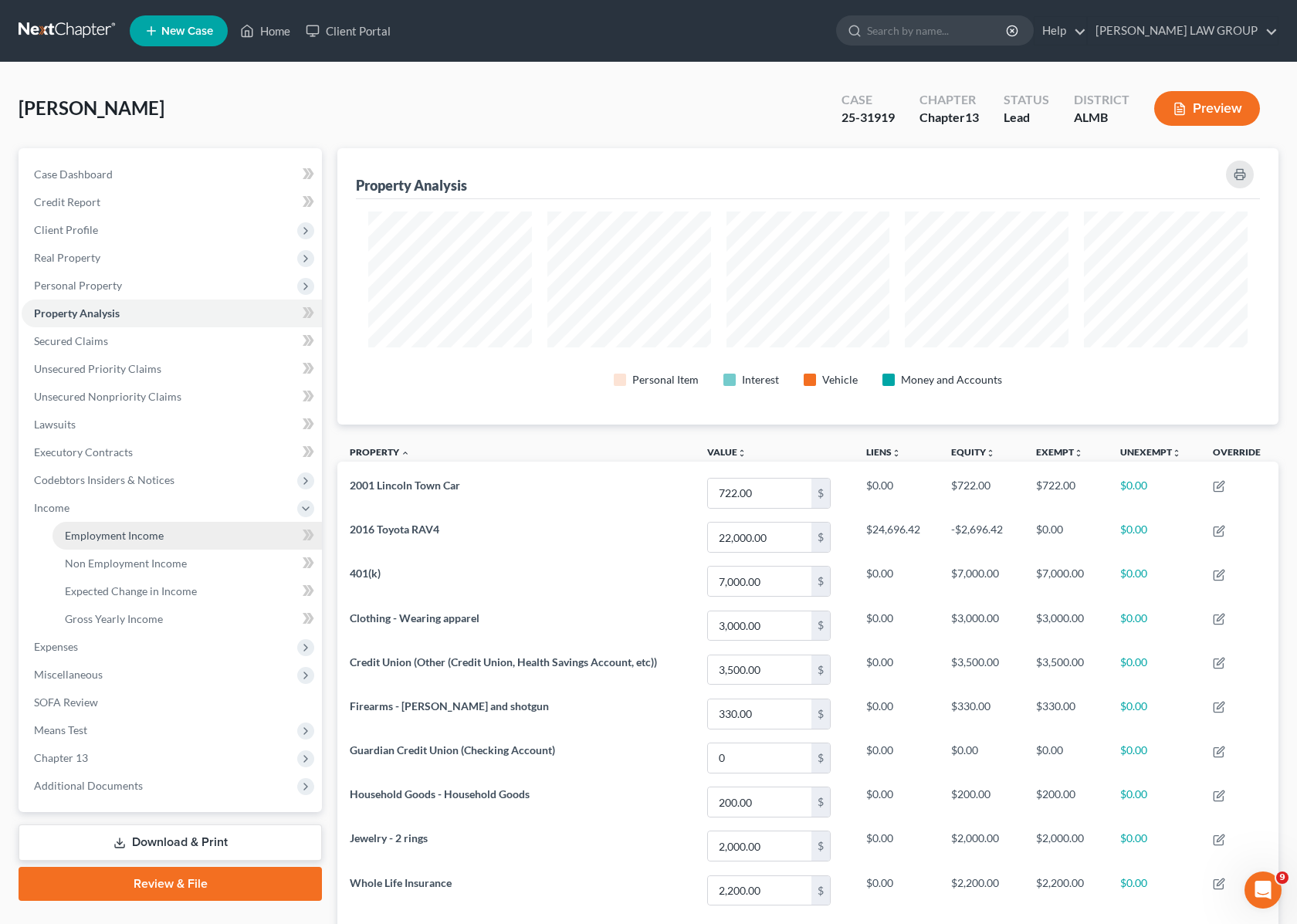
click at [119, 531] on span "Employment Income" at bounding box center [113, 535] width 99 height 13
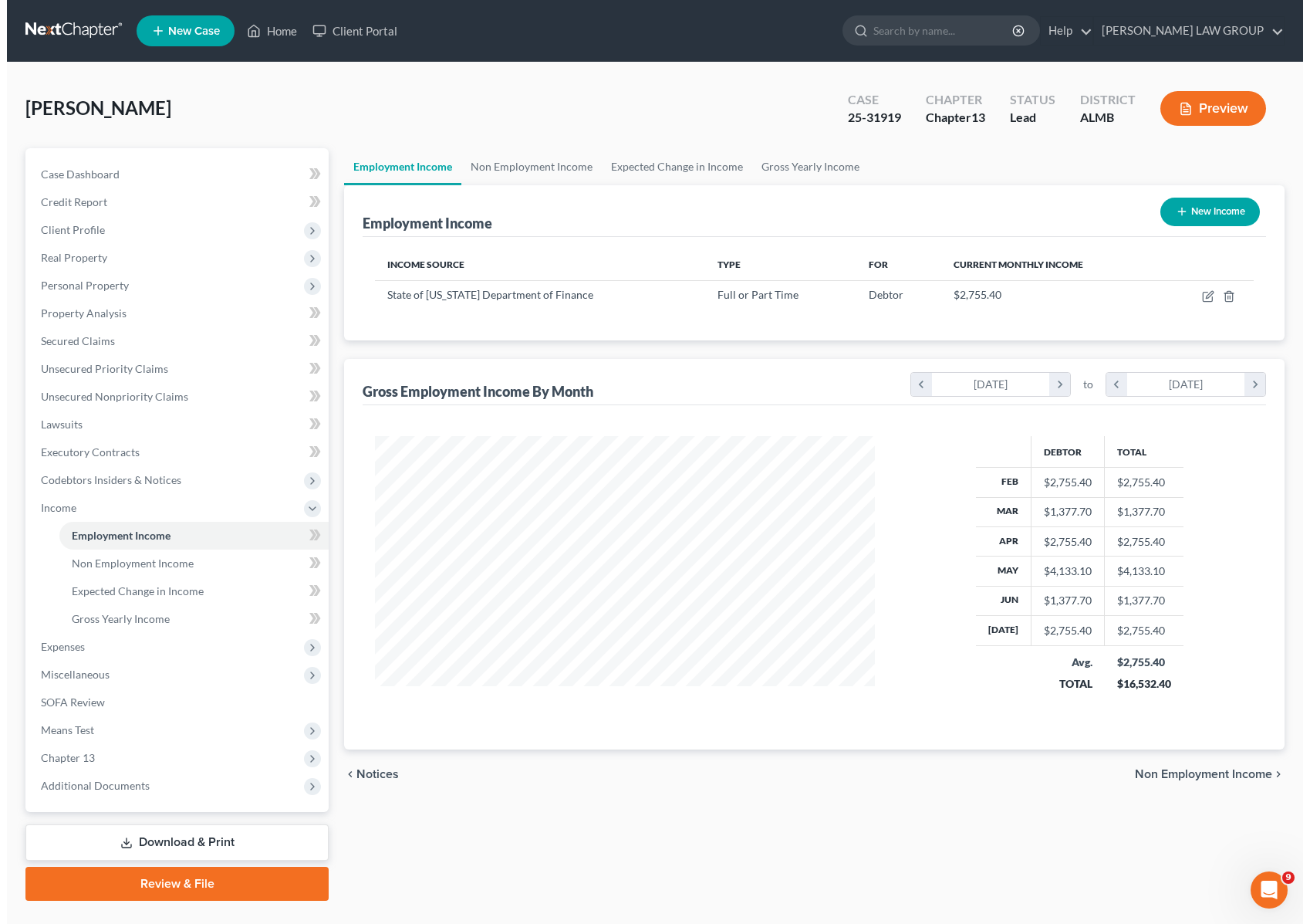
scroll to position [278, 530]
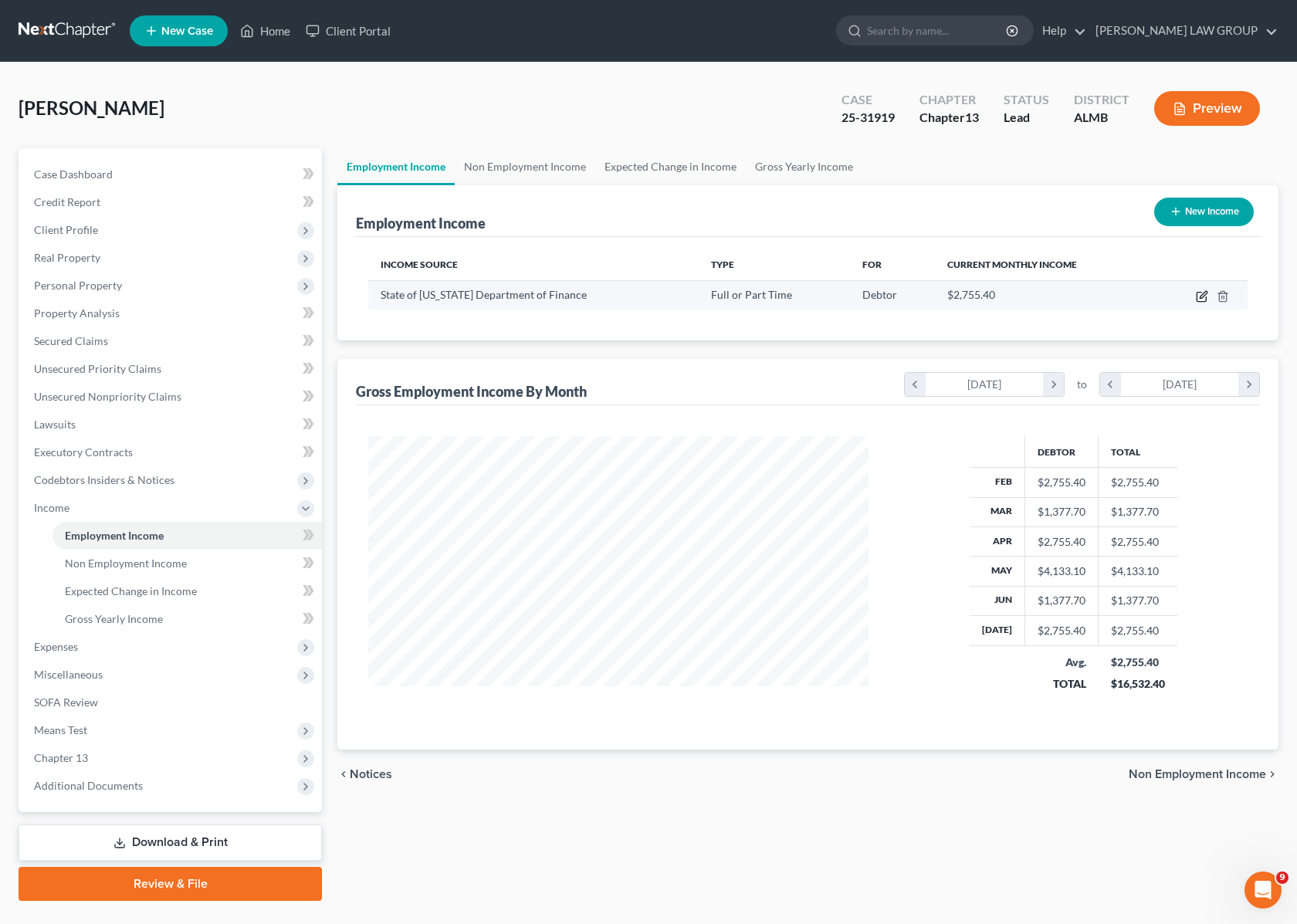
click at [1201, 294] on icon "button" at bounding box center [1202, 296] width 13 height 13
select select "0"
select select "1"
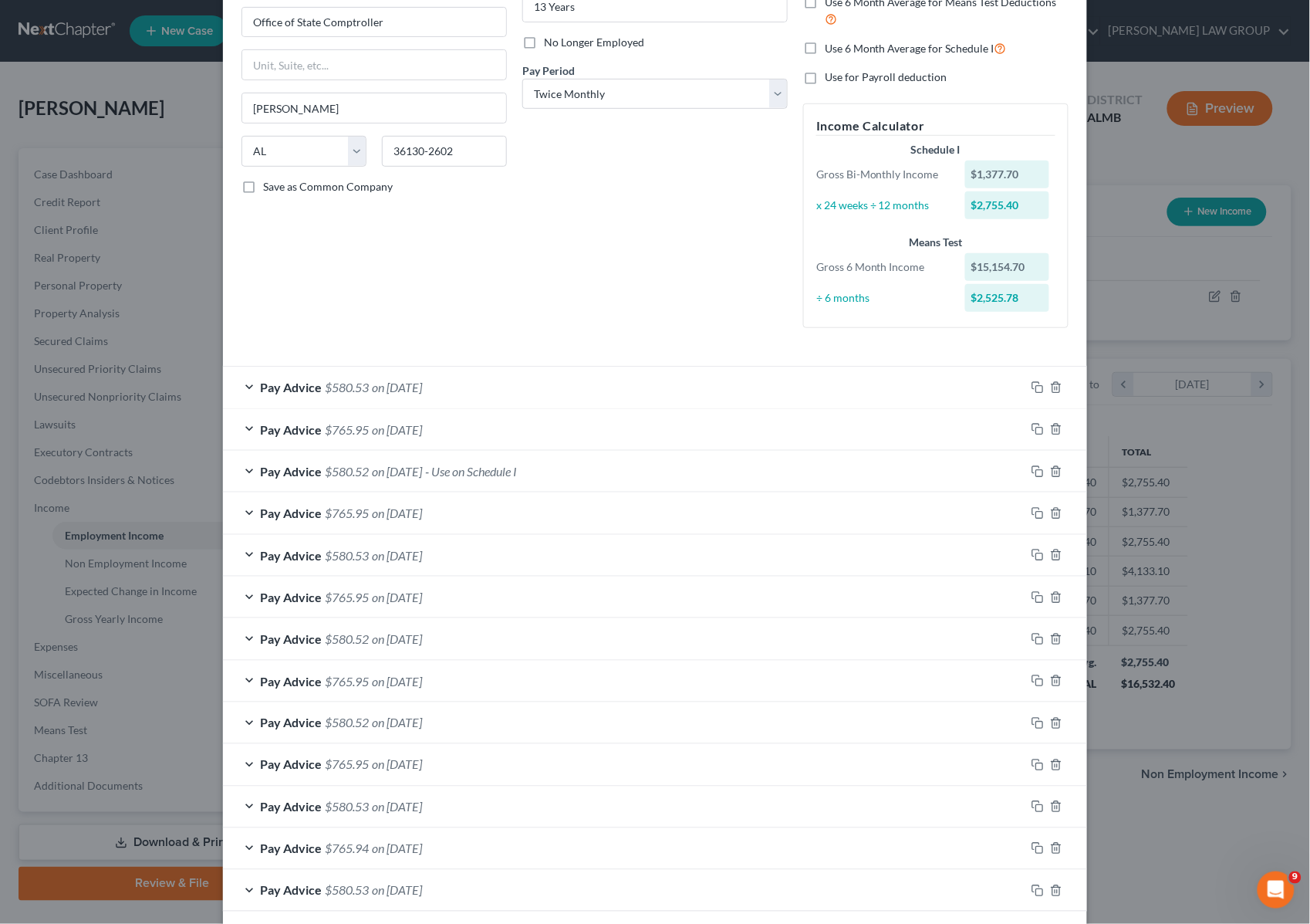
scroll to position [193, 0]
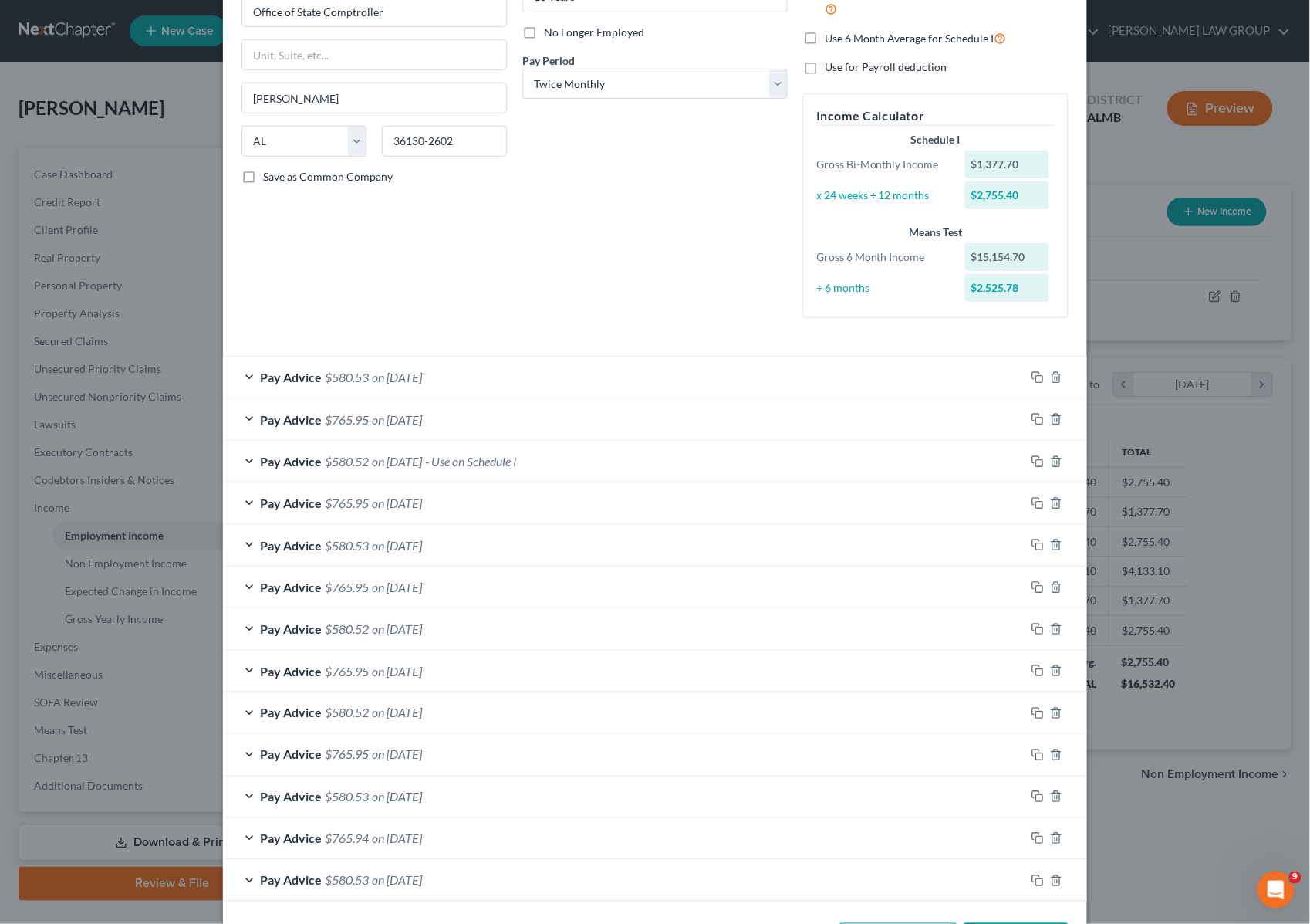
click at [585, 423] on div "Pay Advice $765.95 on [DATE]" at bounding box center [624, 419] width 803 height 41
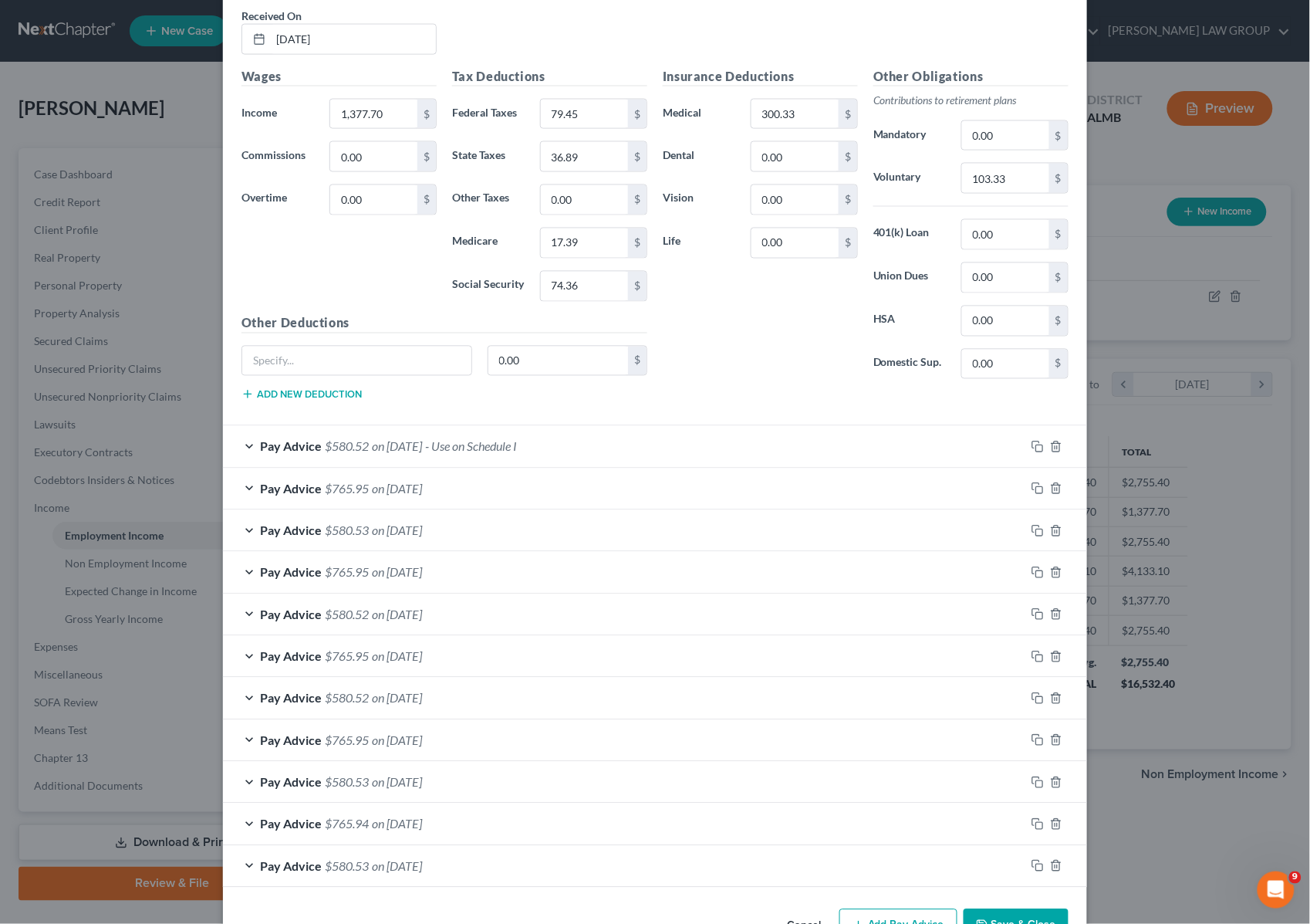
scroll to position [676, 0]
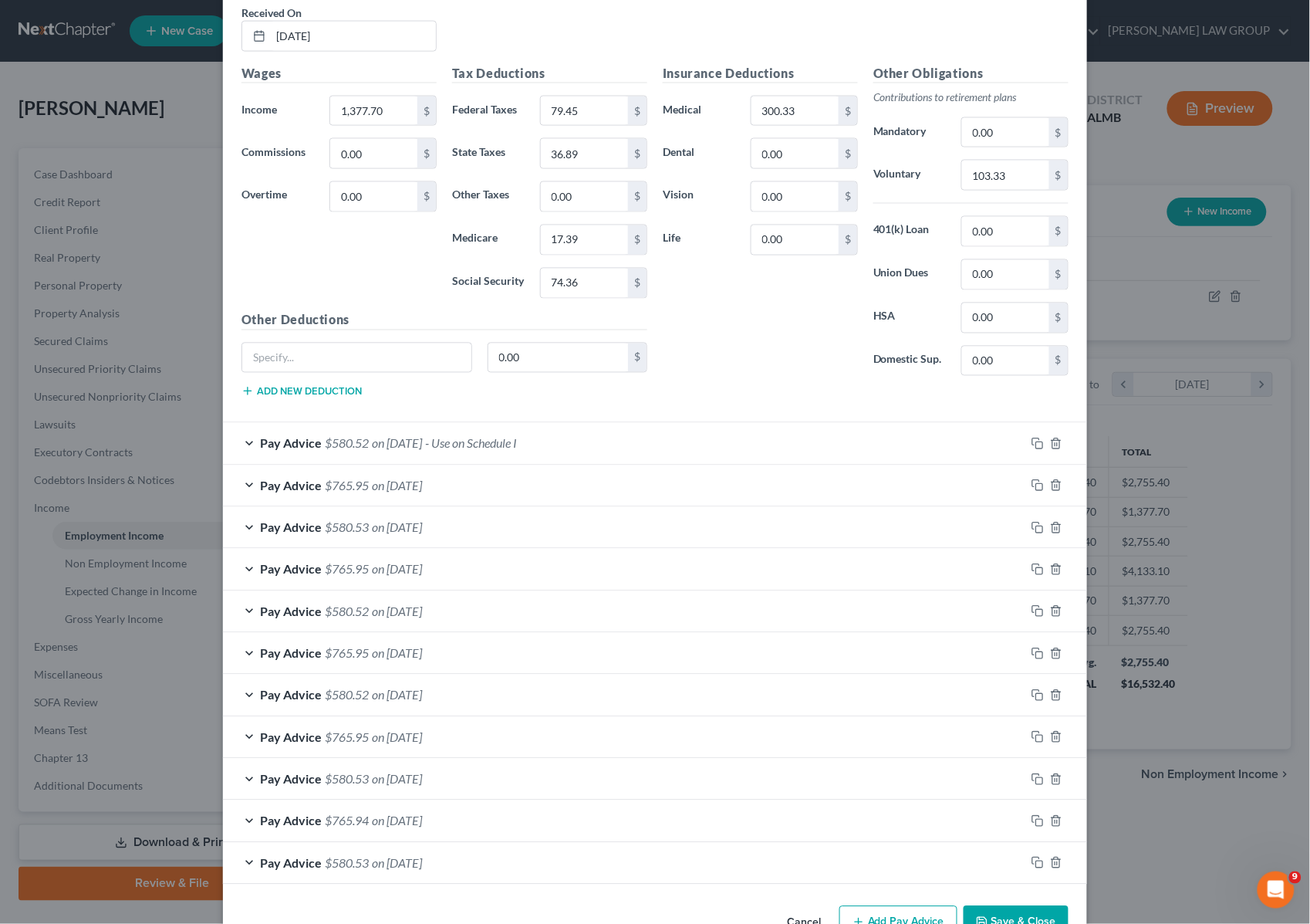
click at [580, 445] on div "Pay Advice $580.52 on [DATE] - Use on Schedule I" at bounding box center [624, 444] width 803 height 41
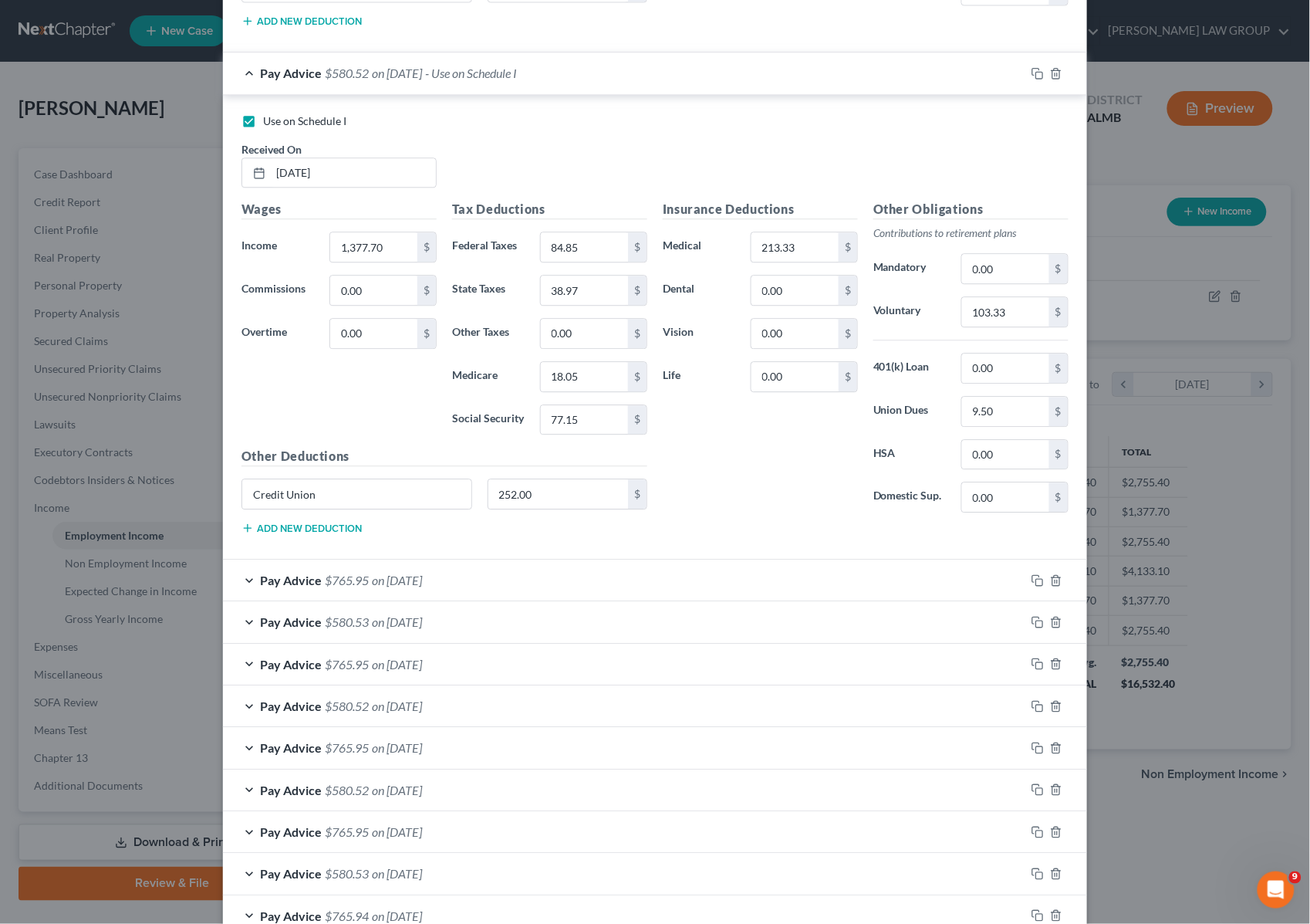
scroll to position [1158, 0]
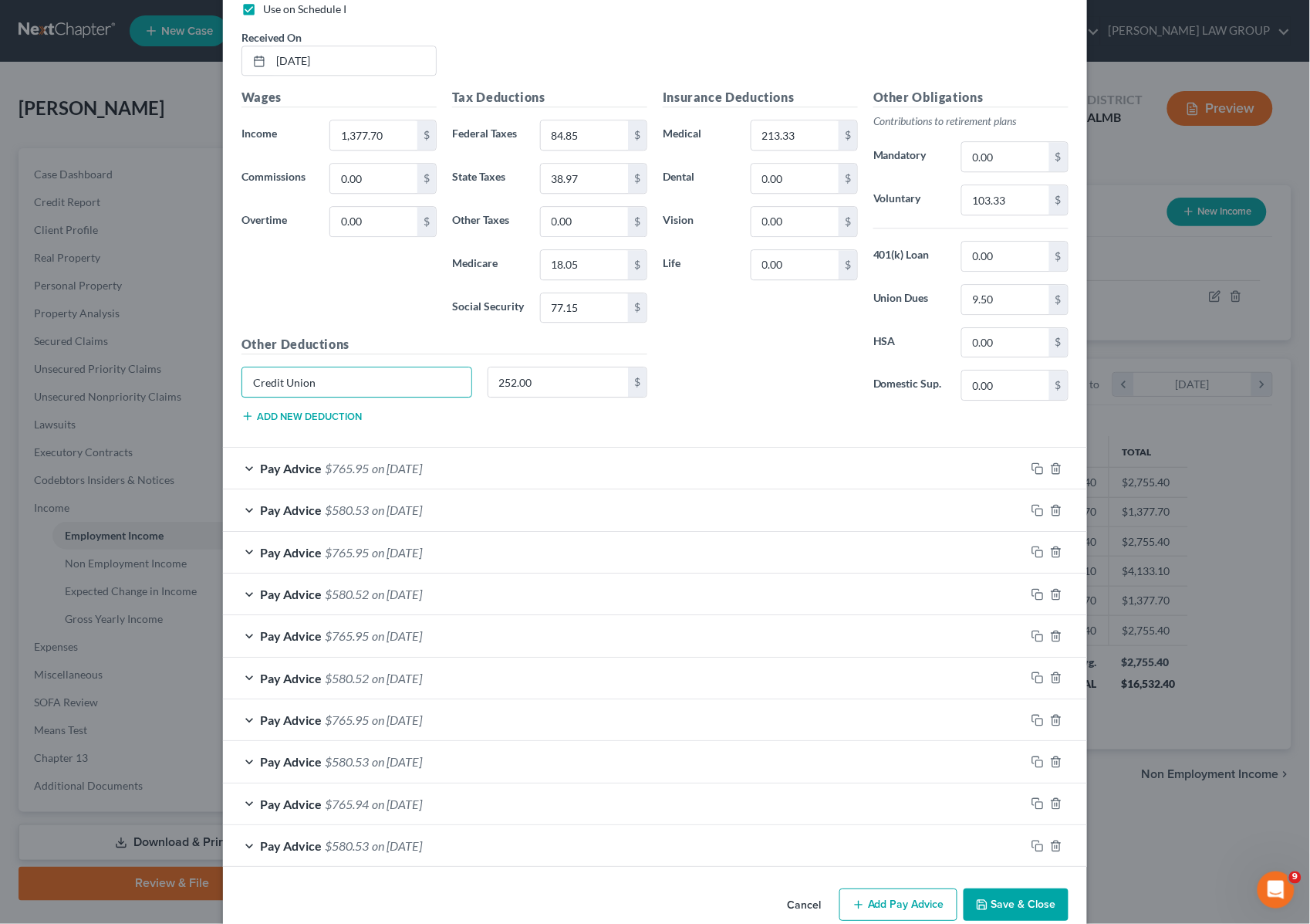
drag, startPoint x: 12, startPoint y: 394, endPoint x: -14, endPoint y: 394, distance: 26.0
click at [0, 394] on html "Home New Case Client Portal [PERSON_NAME] LAW GROUP [PERSON_NAME][EMAIL_ADDRESS…" at bounding box center [655, 479] width 1310 height 959
click at [553, 388] on input "252.00" at bounding box center [559, 382] width 141 height 29
type input "126"
click at [392, 380] on input "Credit Union" at bounding box center [357, 382] width 229 height 29
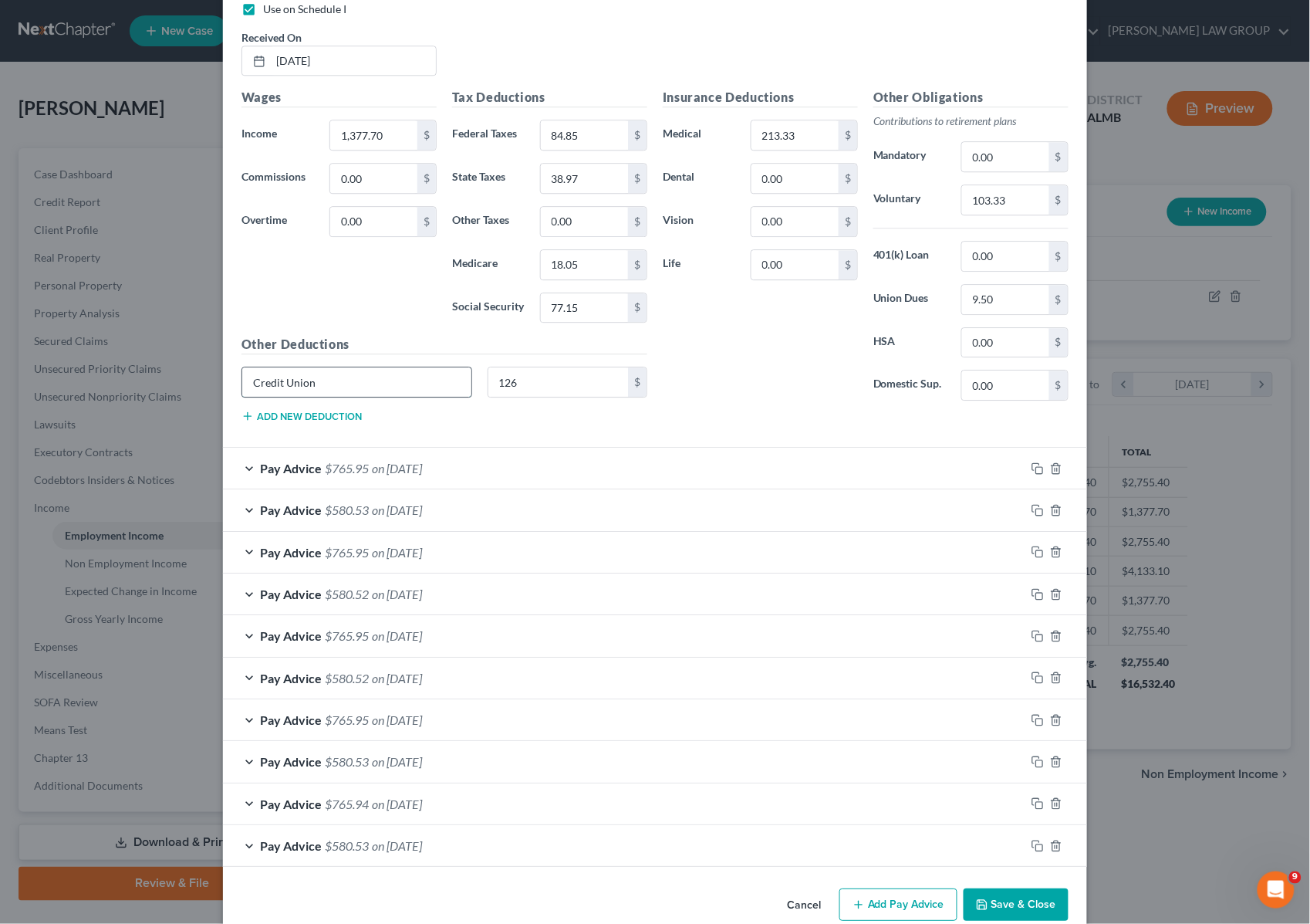
click at [392, 380] on input "Credit Union" at bounding box center [357, 382] width 229 height 29
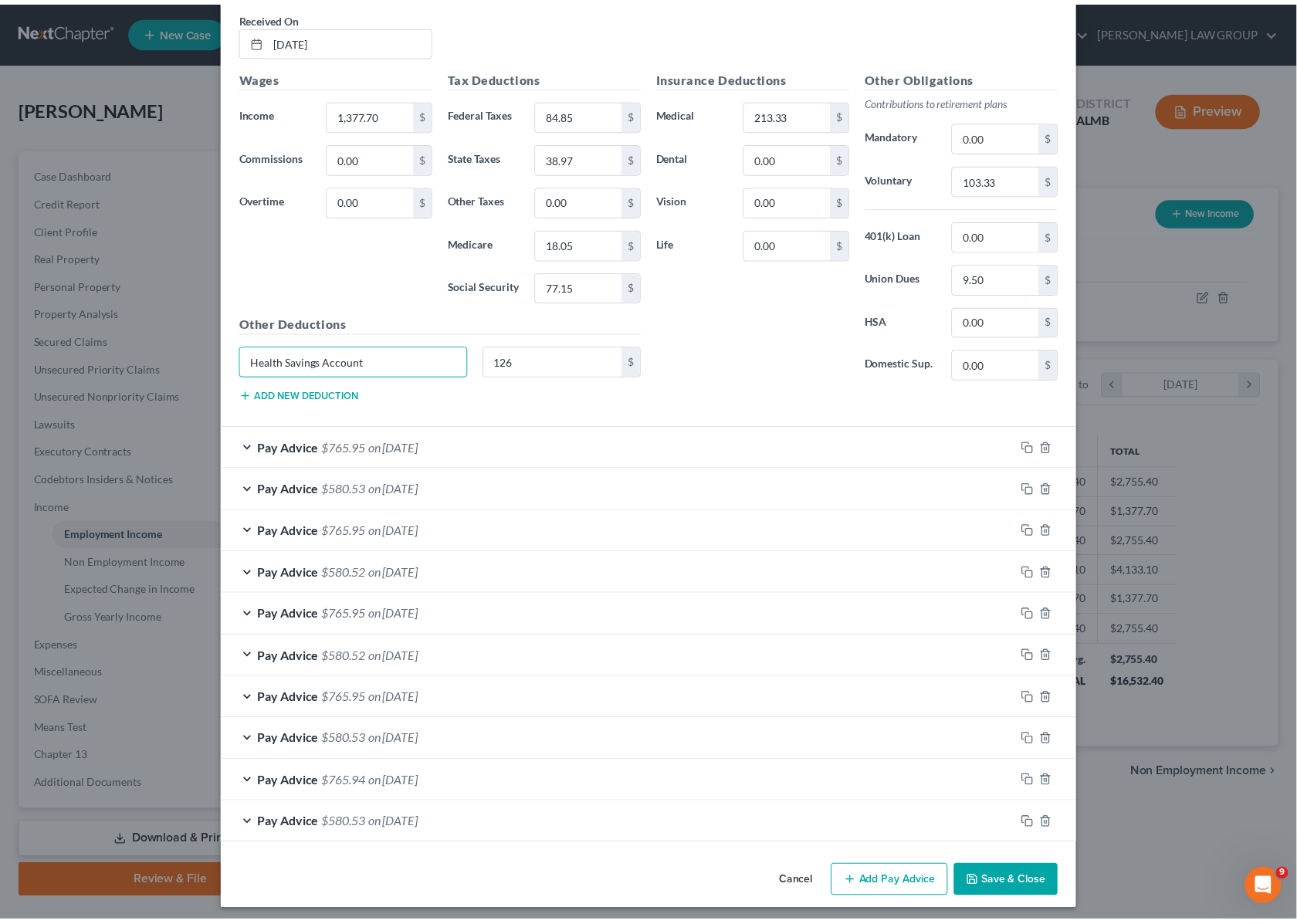
scroll to position [1194, 0]
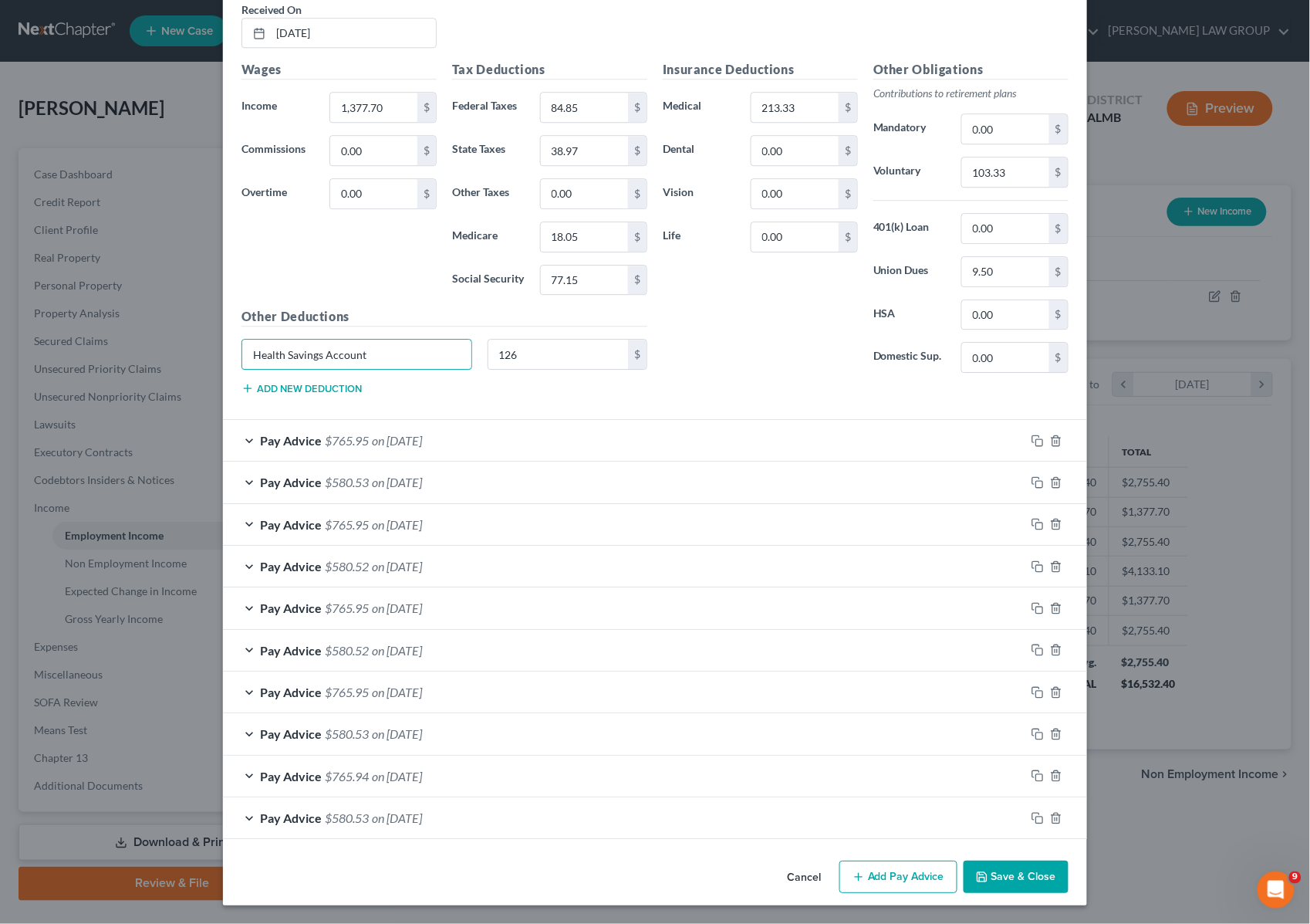
type input "Health Savings Account"
click at [996, 874] on button "Save & Close" at bounding box center [1016, 876] width 105 height 32
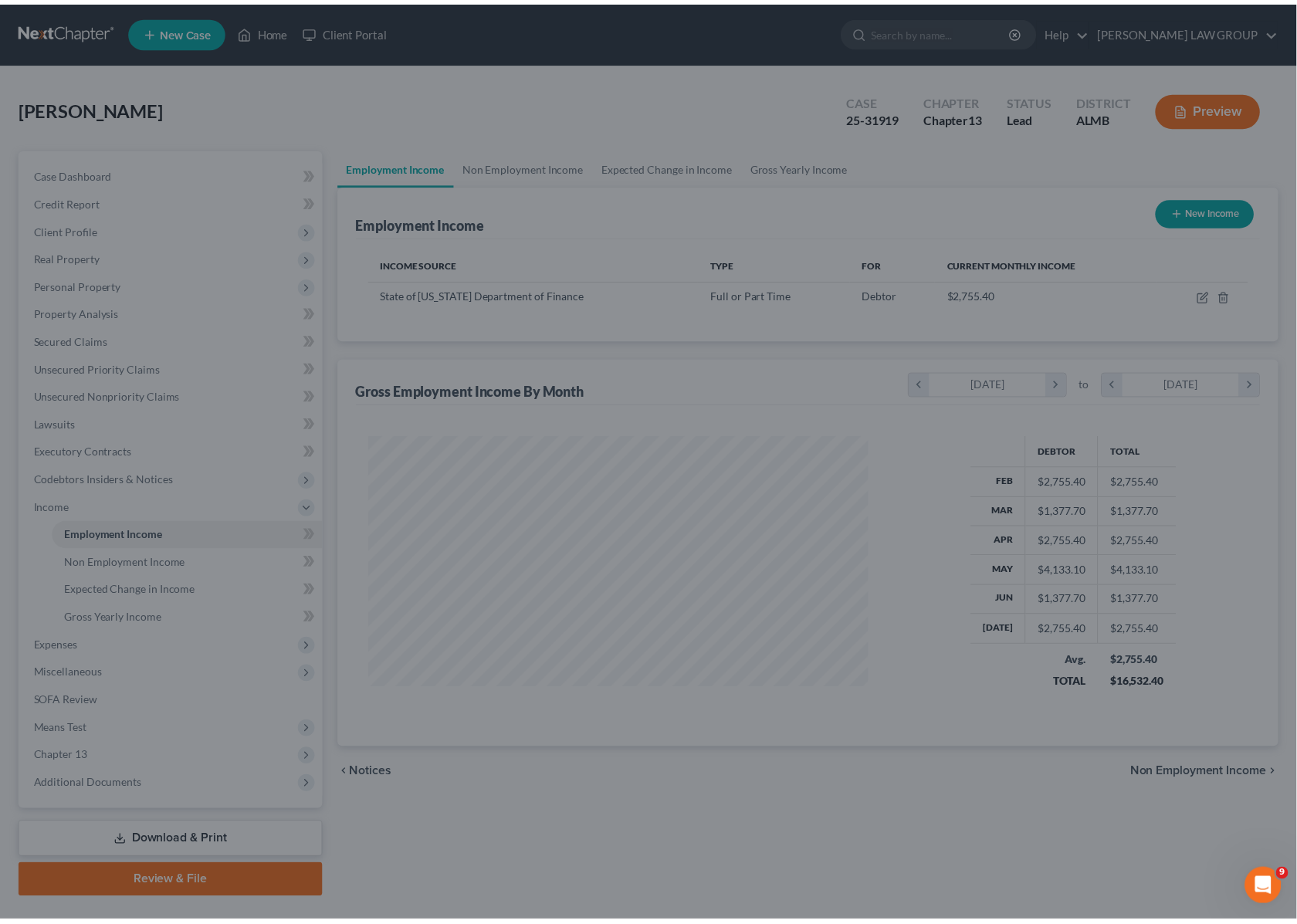
scroll to position [771575, 771600]
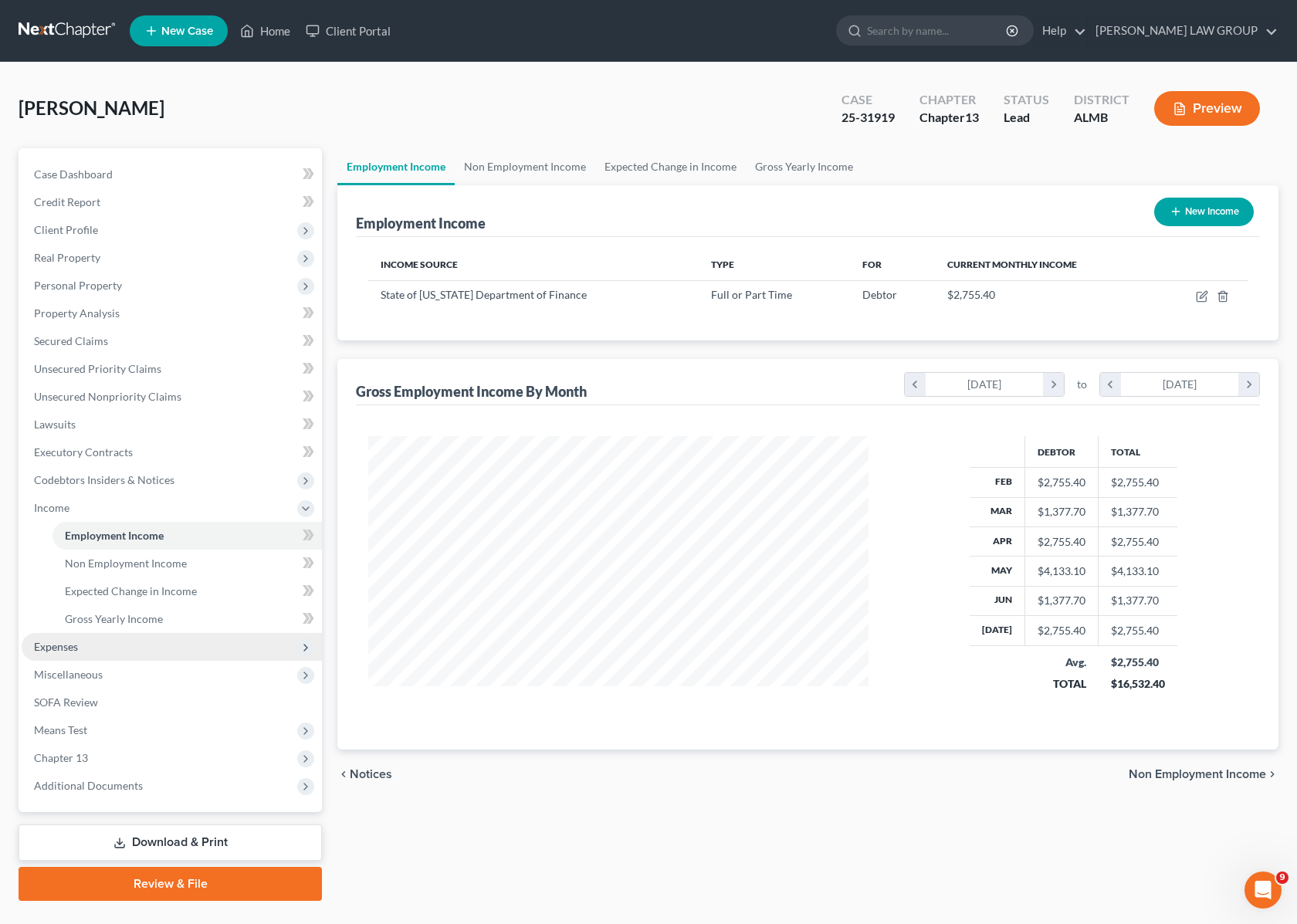
click at [129, 652] on span "Expenses" at bounding box center [171, 646] width 300 height 27
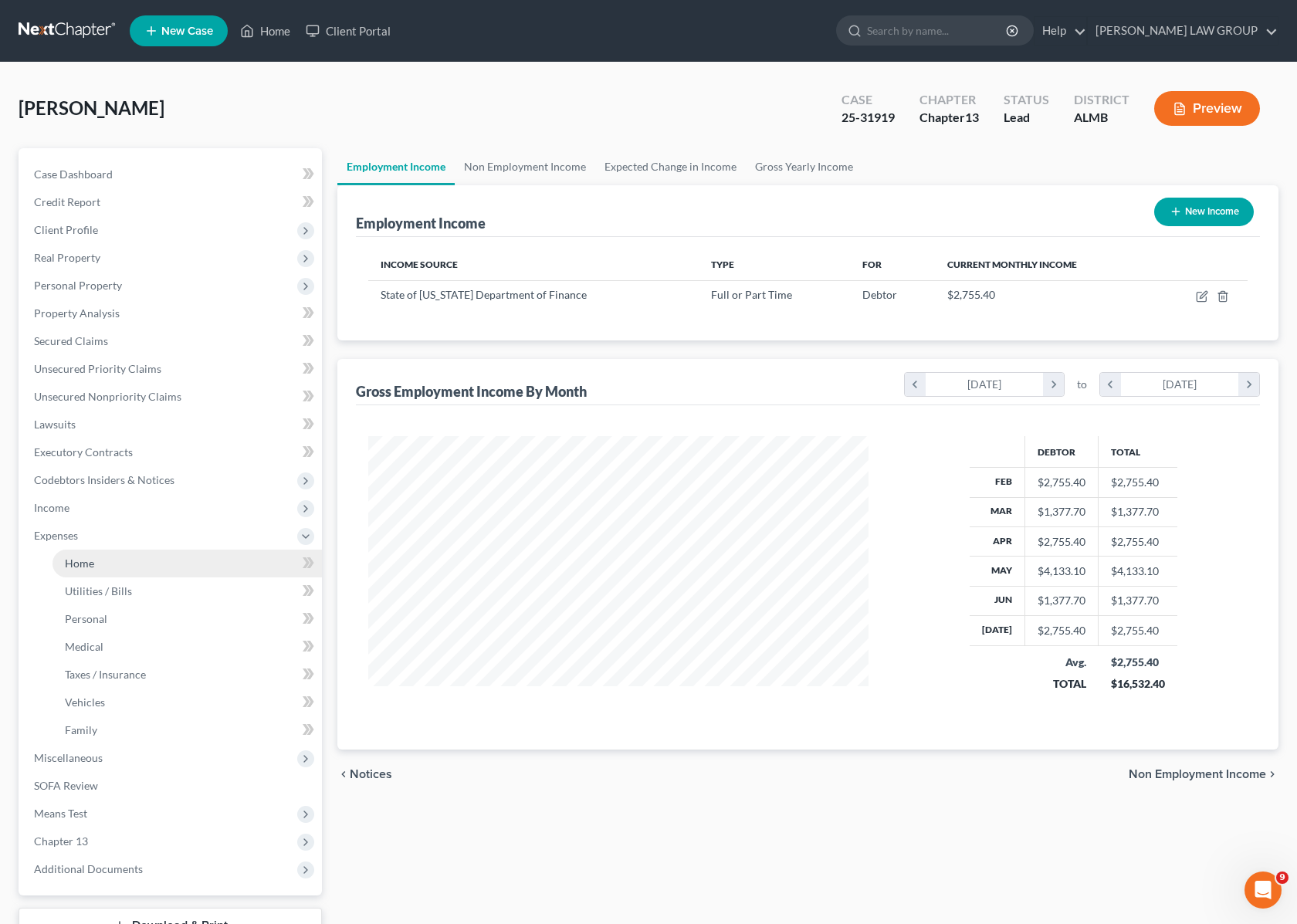
click at [103, 561] on link "Home" at bounding box center [187, 563] width 269 height 27
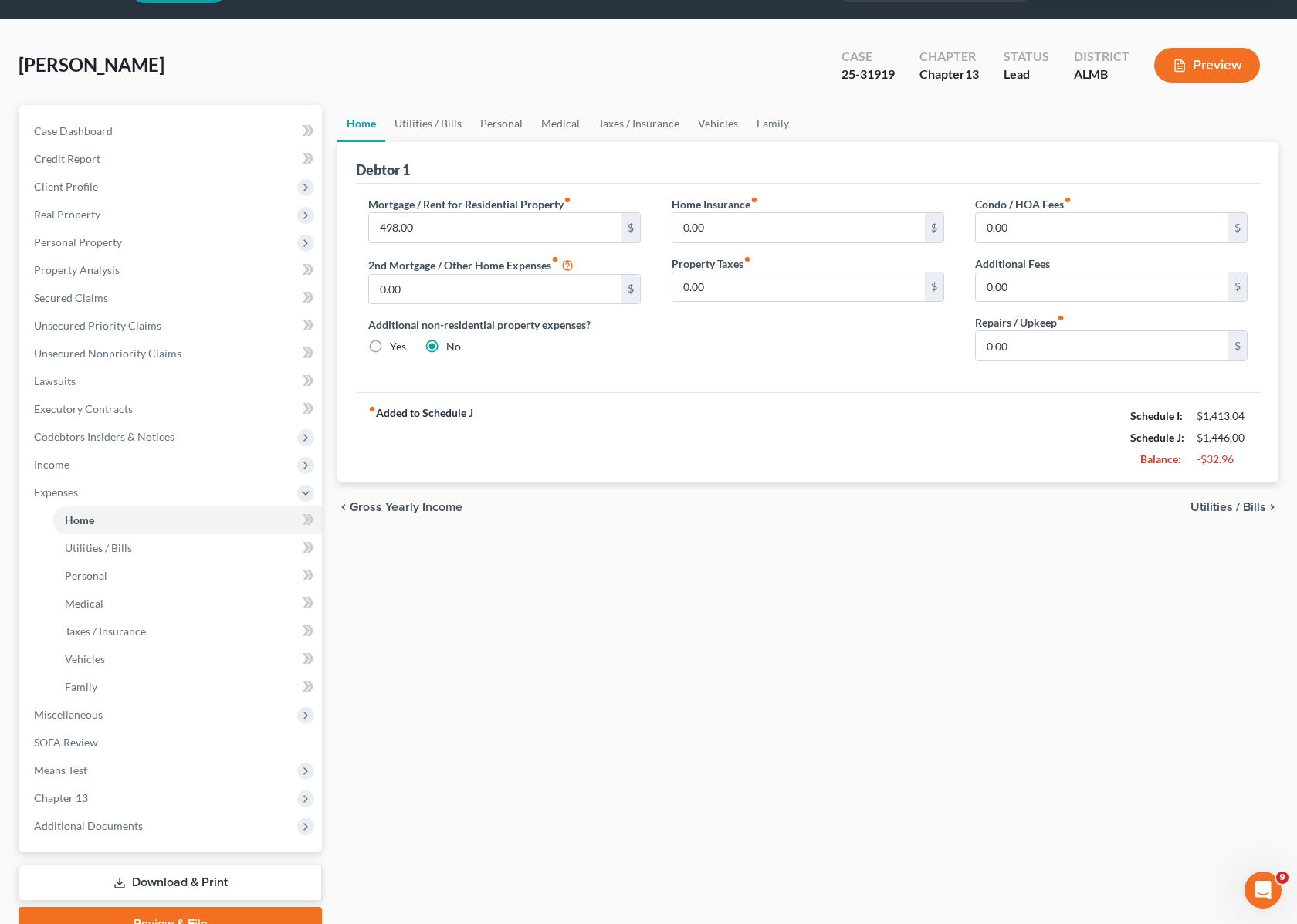
scroll to position [97, 0]
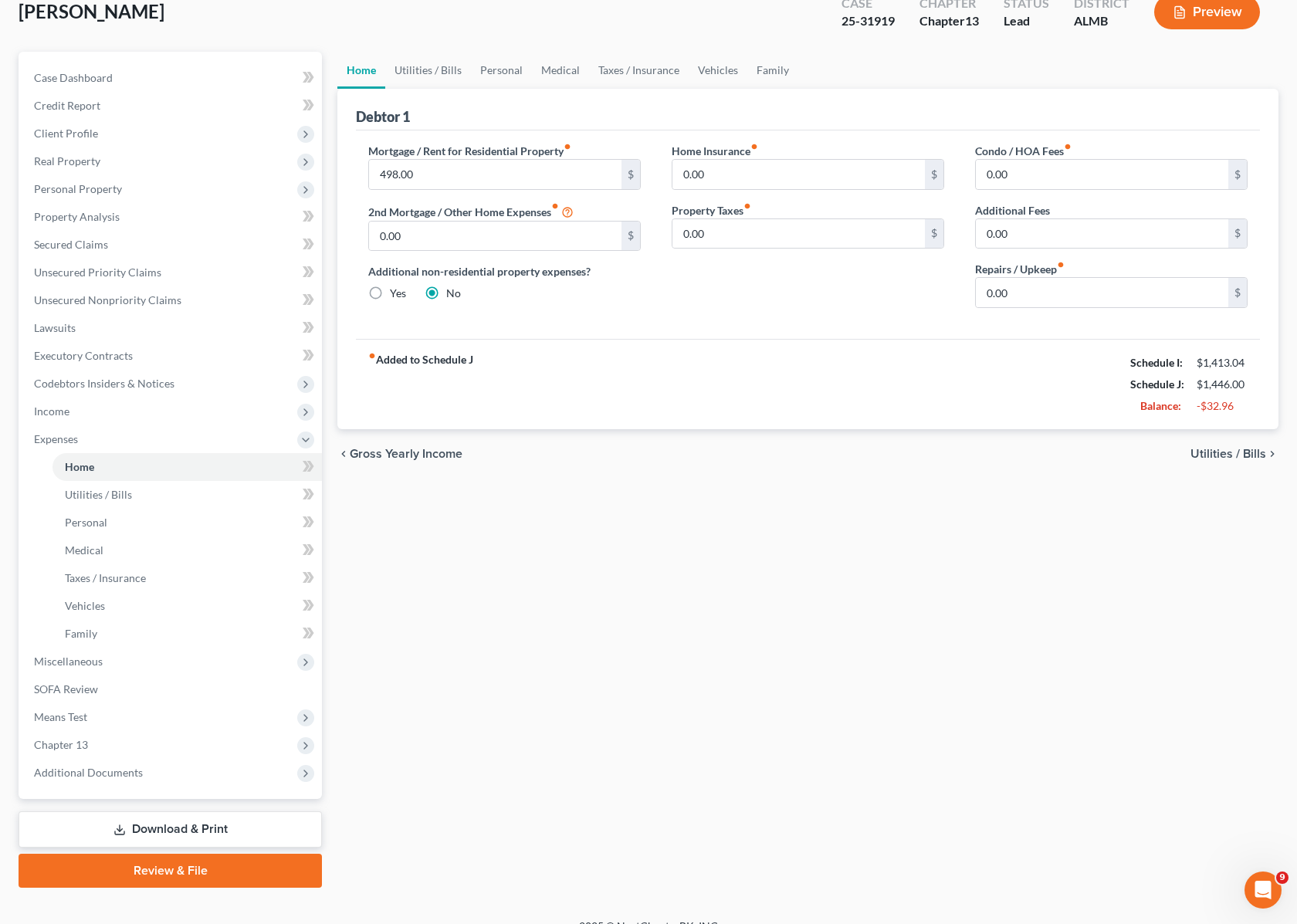
click at [1222, 13] on button "Preview" at bounding box center [1207, 12] width 106 height 35
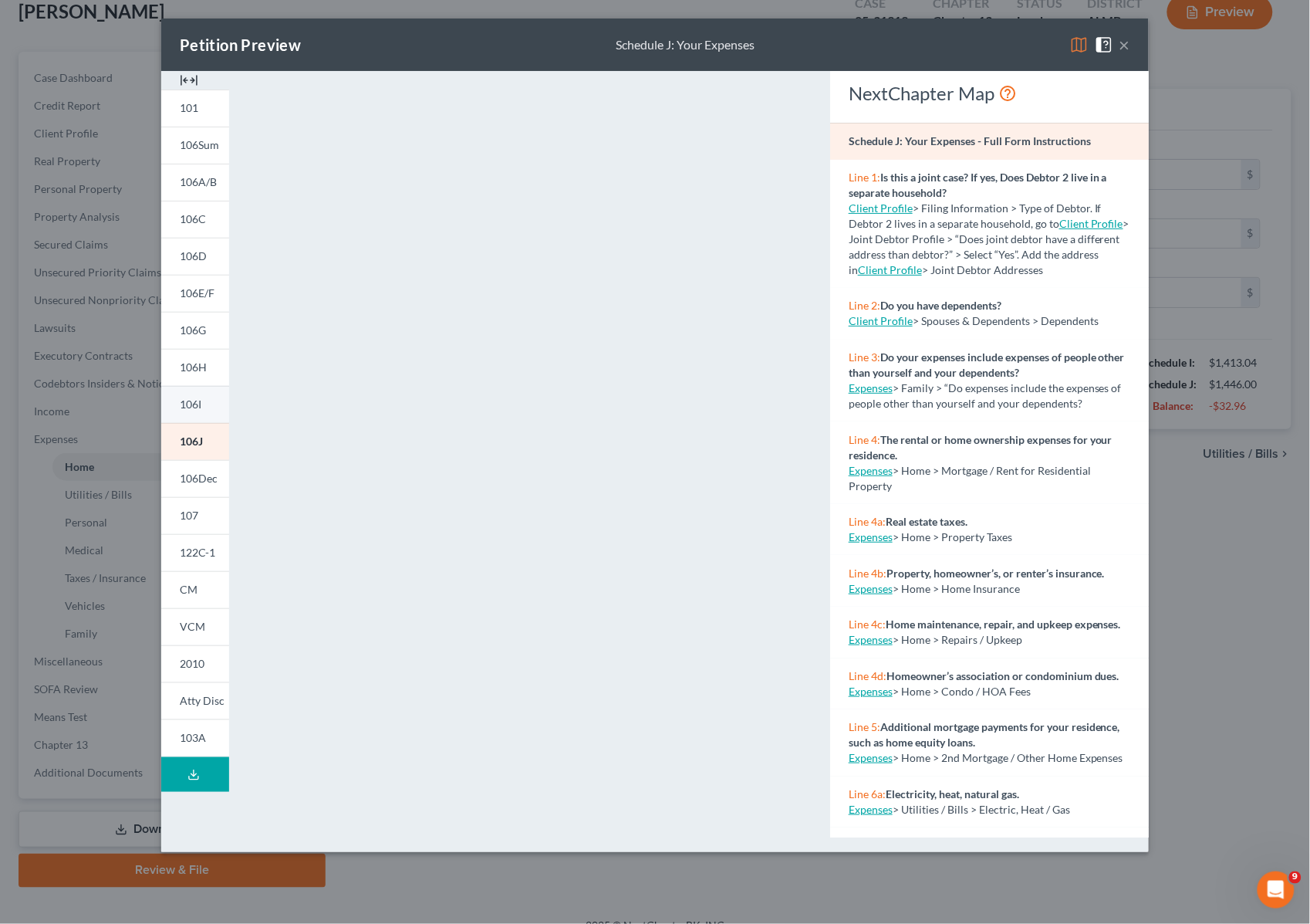
click at [197, 409] on span "106I" at bounding box center [191, 404] width 22 height 13
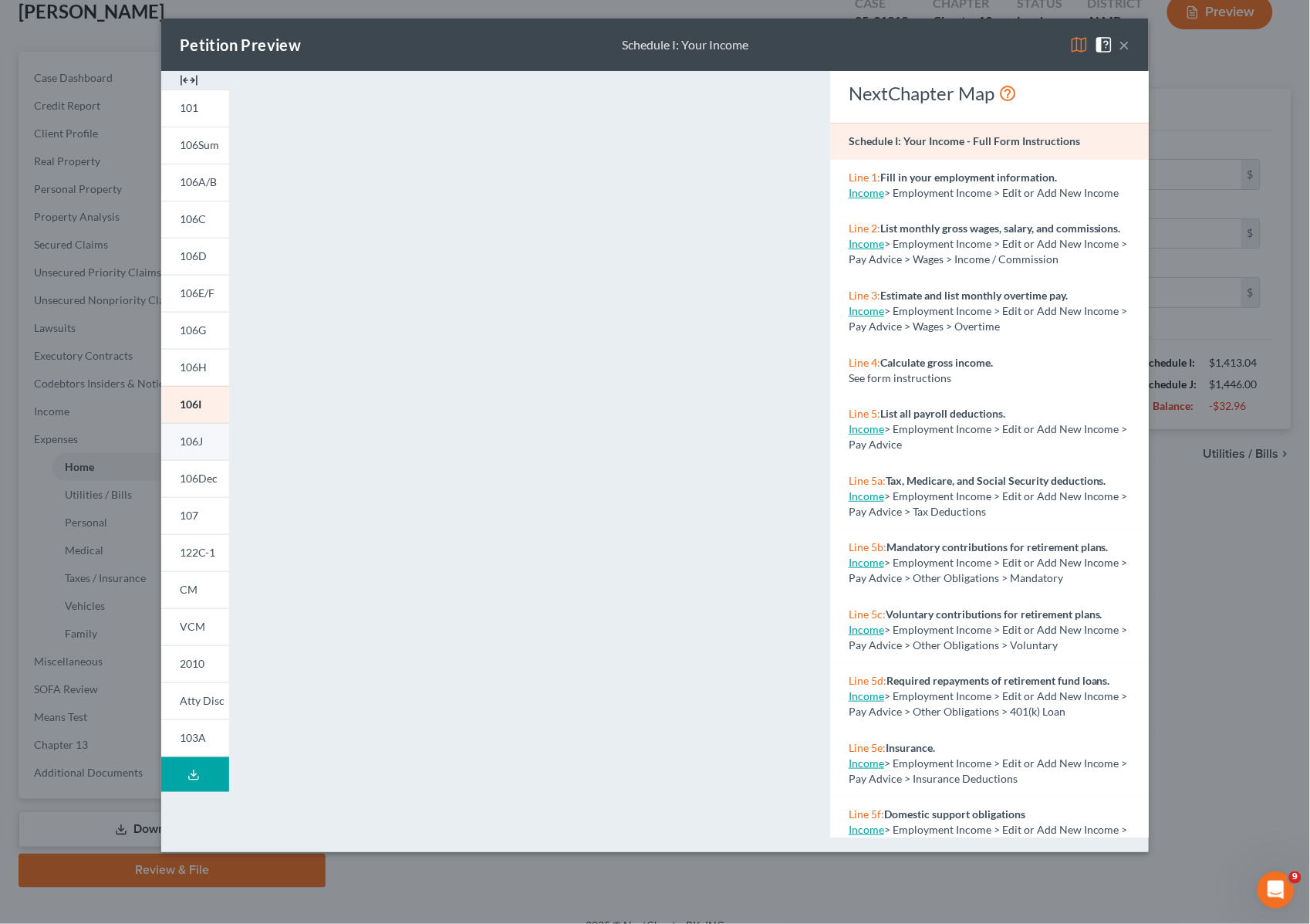
click at [182, 438] on span "106J" at bounding box center [192, 440] width 23 height 13
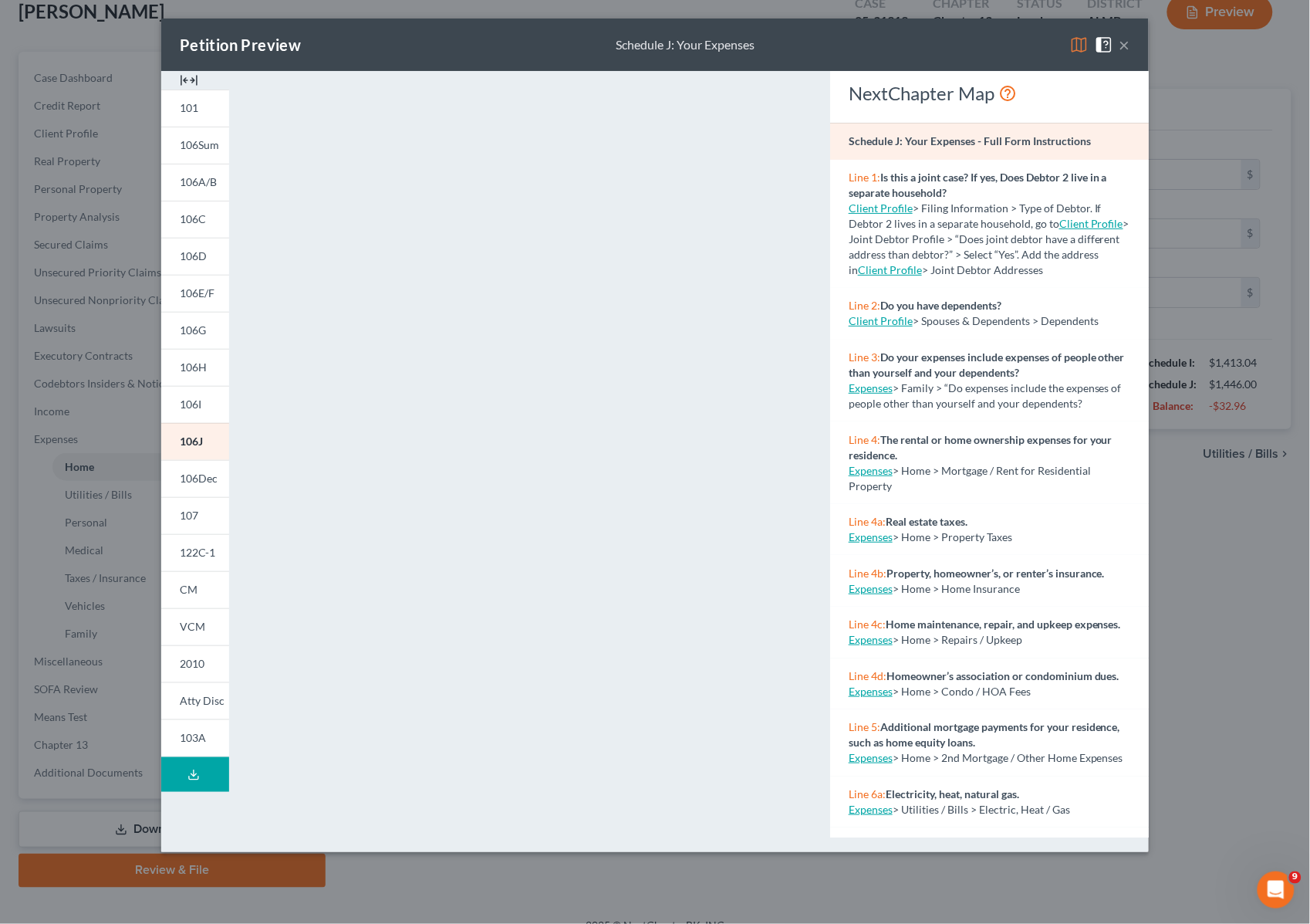
click at [1123, 38] on button "×" at bounding box center [1124, 44] width 11 height 19
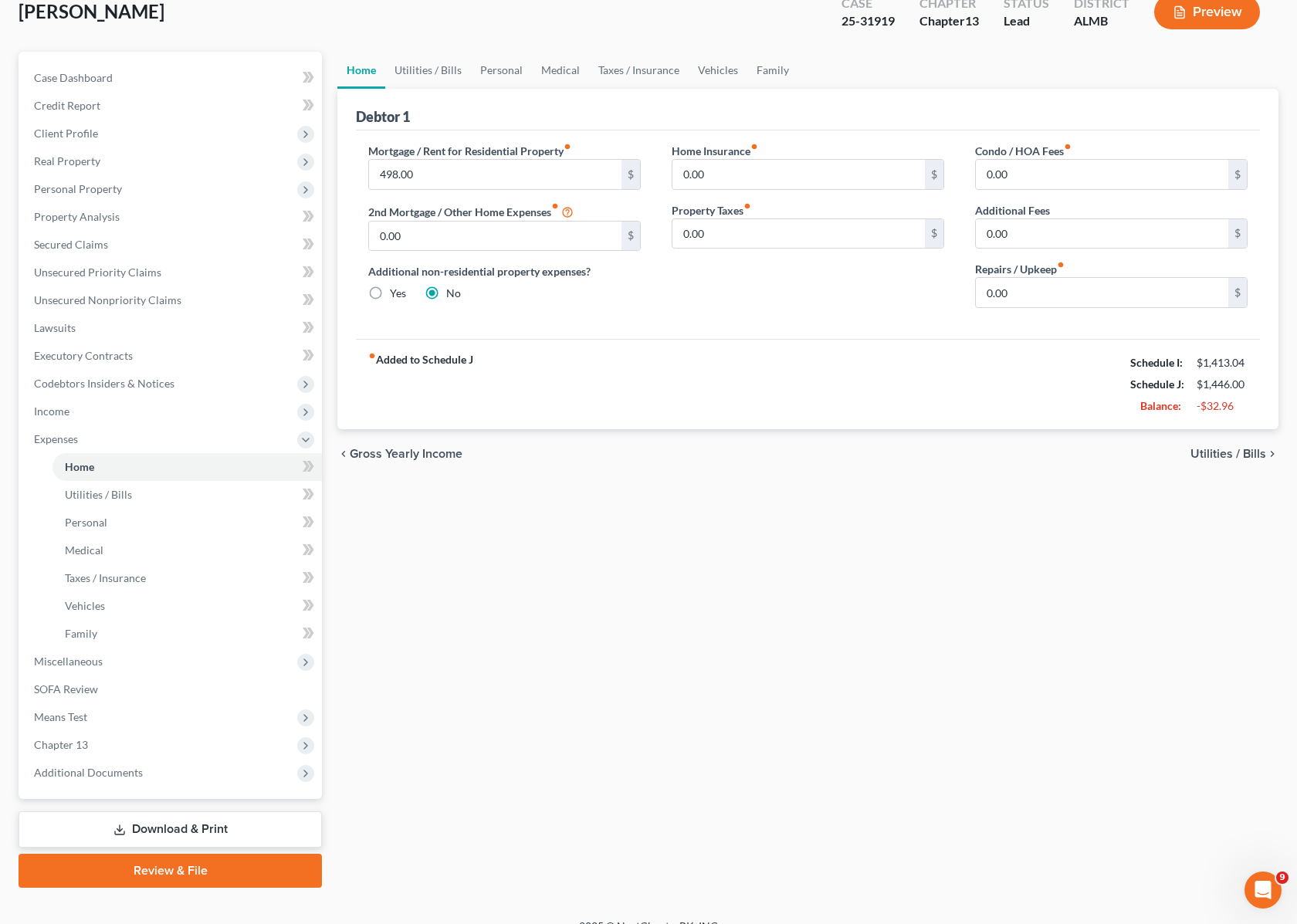
click at [209, 819] on link "Download & Print" at bounding box center [170, 829] width 303 height 36
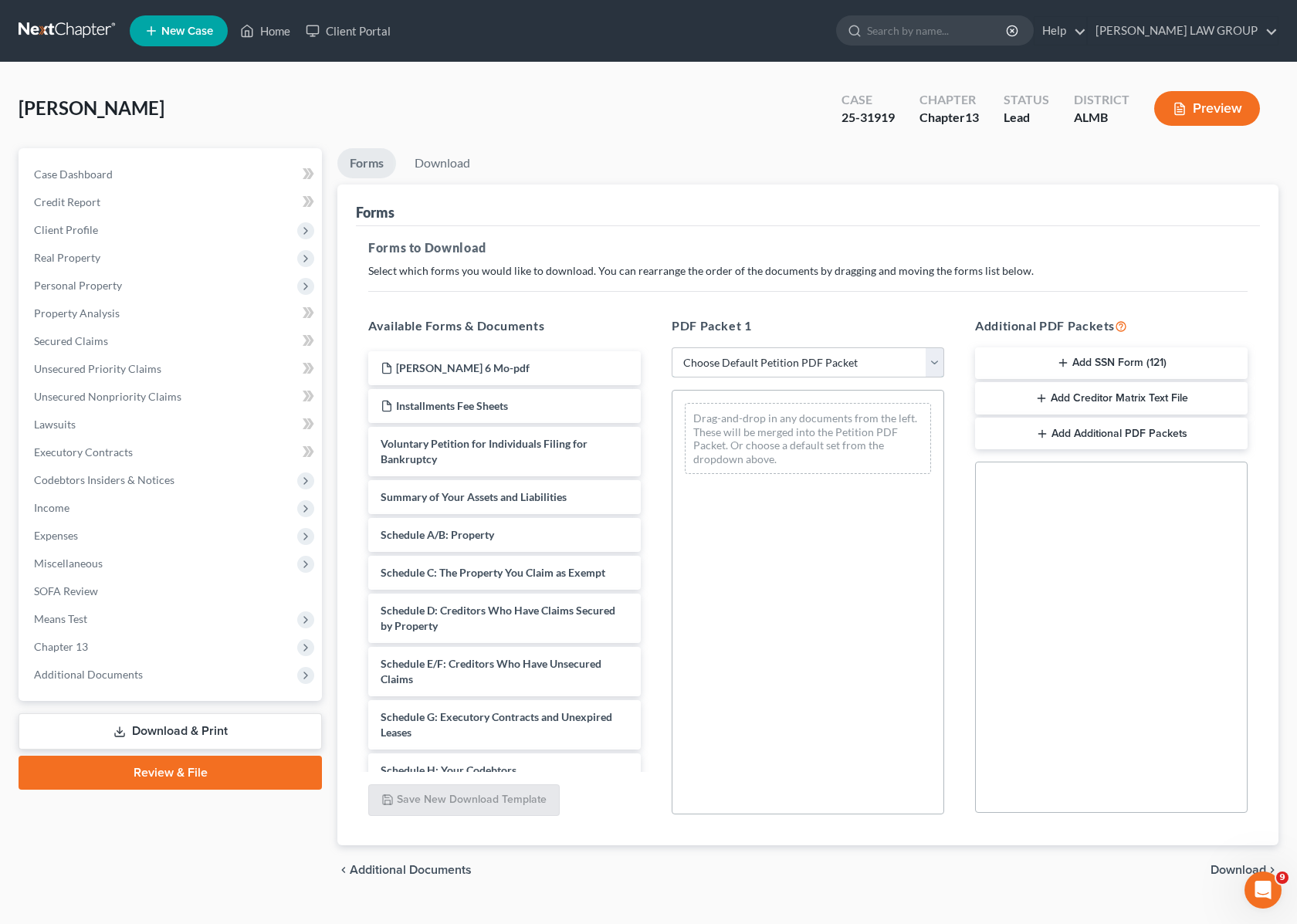
click at [757, 350] on select "Choose Default Petition PDF Packet Complete Bankruptcy Petition (all forms and …" at bounding box center [808, 363] width 273 height 31
select select "2"
click at [672, 347] on select "Choose Default Petition PDF Packet Complete Bankruptcy Petition (all forms and …" at bounding box center [808, 363] width 273 height 31
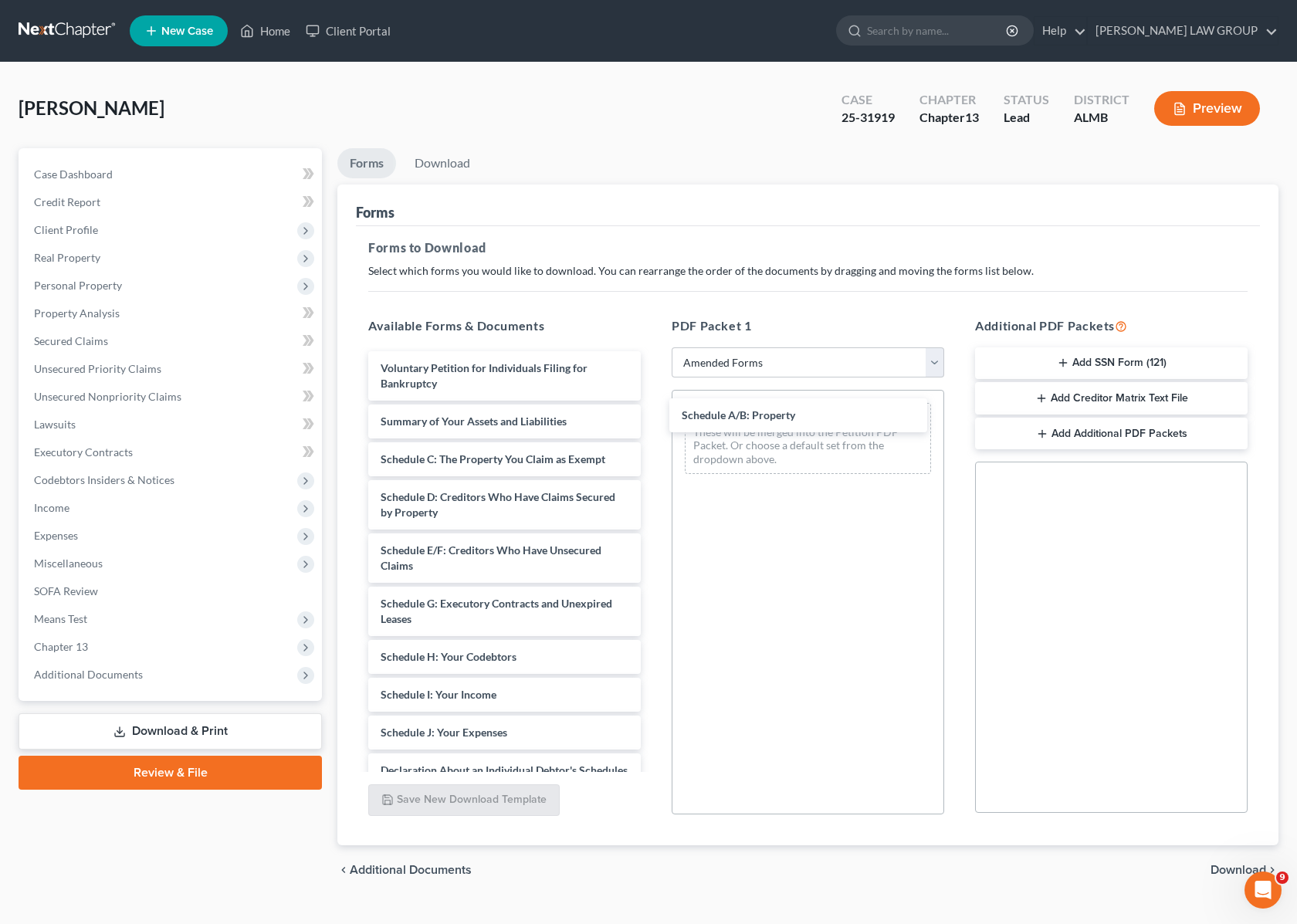
drag, startPoint x: 487, startPoint y: 457, endPoint x: 778, endPoint y: 421, distance: 293.2
click at [653, 412] on div "Schedule A/B: Property Voluntary Petition for Individuals Filing for Bankruptcy…" at bounding box center [505, 705] width 297 height 709
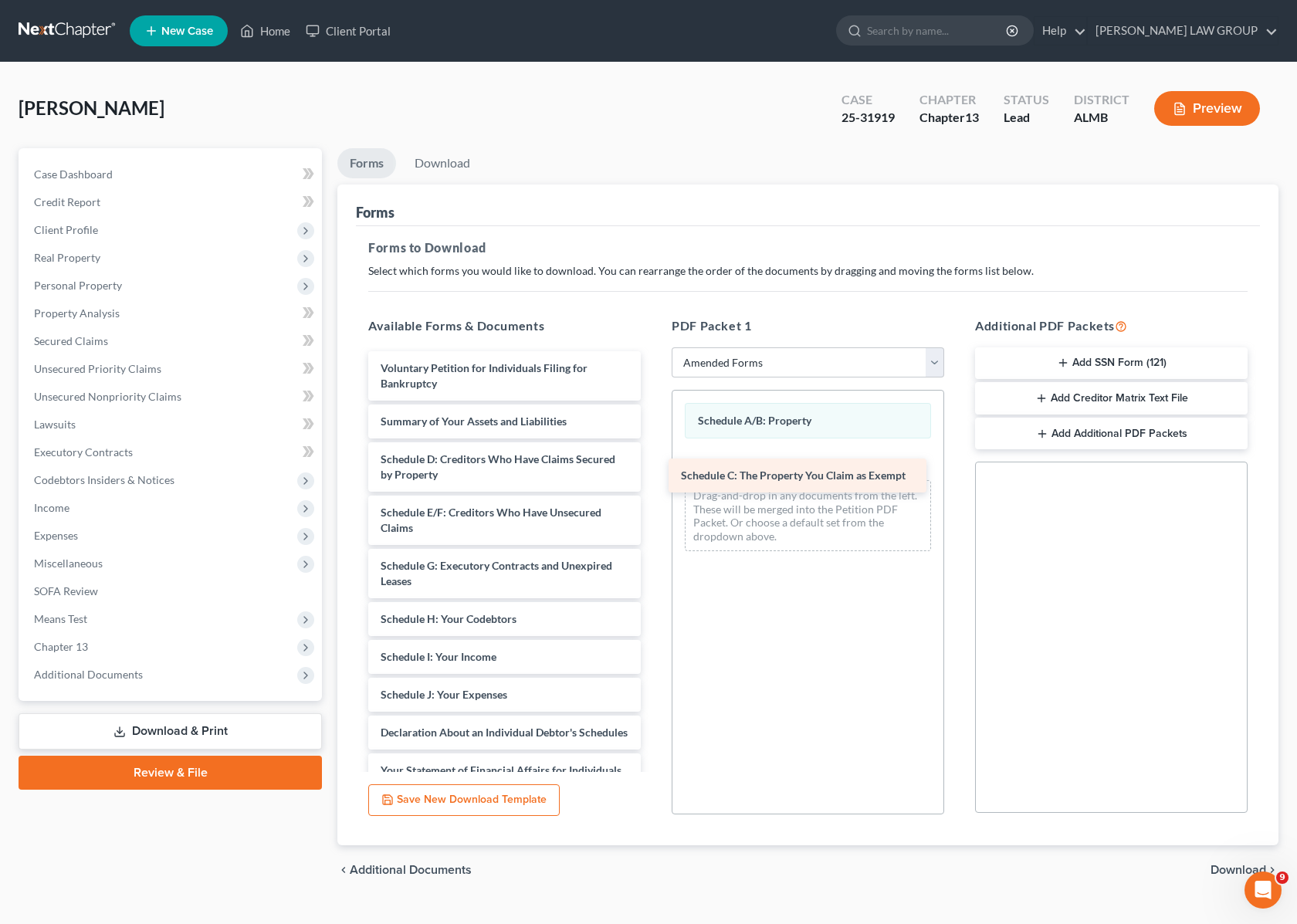
drag, startPoint x: 465, startPoint y: 454, endPoint x: 772, endPoint y: 471, distance: 307.5
click at [653, 471] on div "Schedule C: The Property You Claim as Exempt Voluntary Petition for Individuals…" at bounding box center [505, 686] width 297 height 672
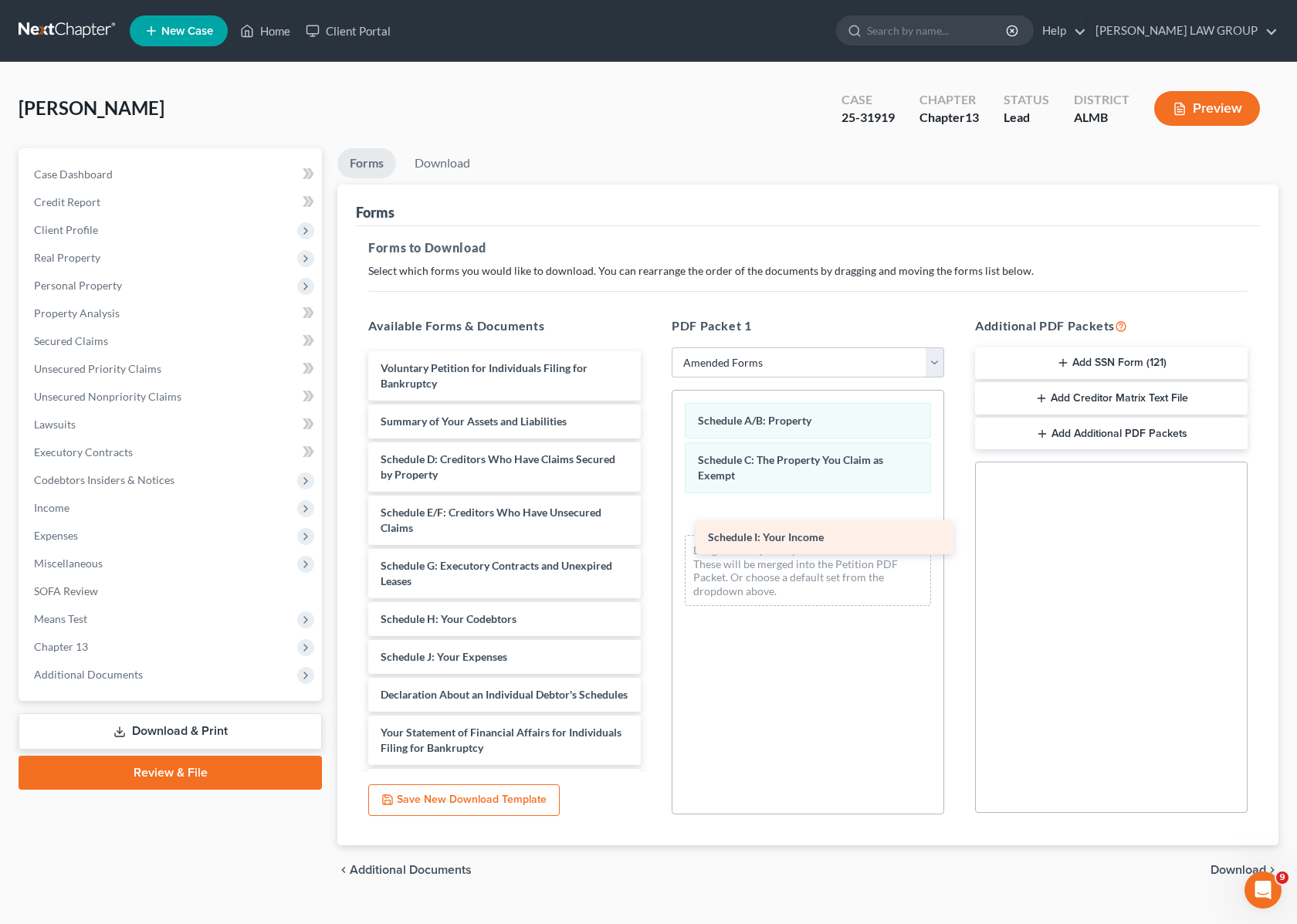
drag, startPoint x: 476, startPoint y: 650, endPoint x: 805, endPoint y: 530, distance: 350.2
click at [653, 530] on div "Schedule I: Your Income Voluntary Petition for Individuals Filing for Bankruptc…" at bounding box center [505, 668] width 297 height 634
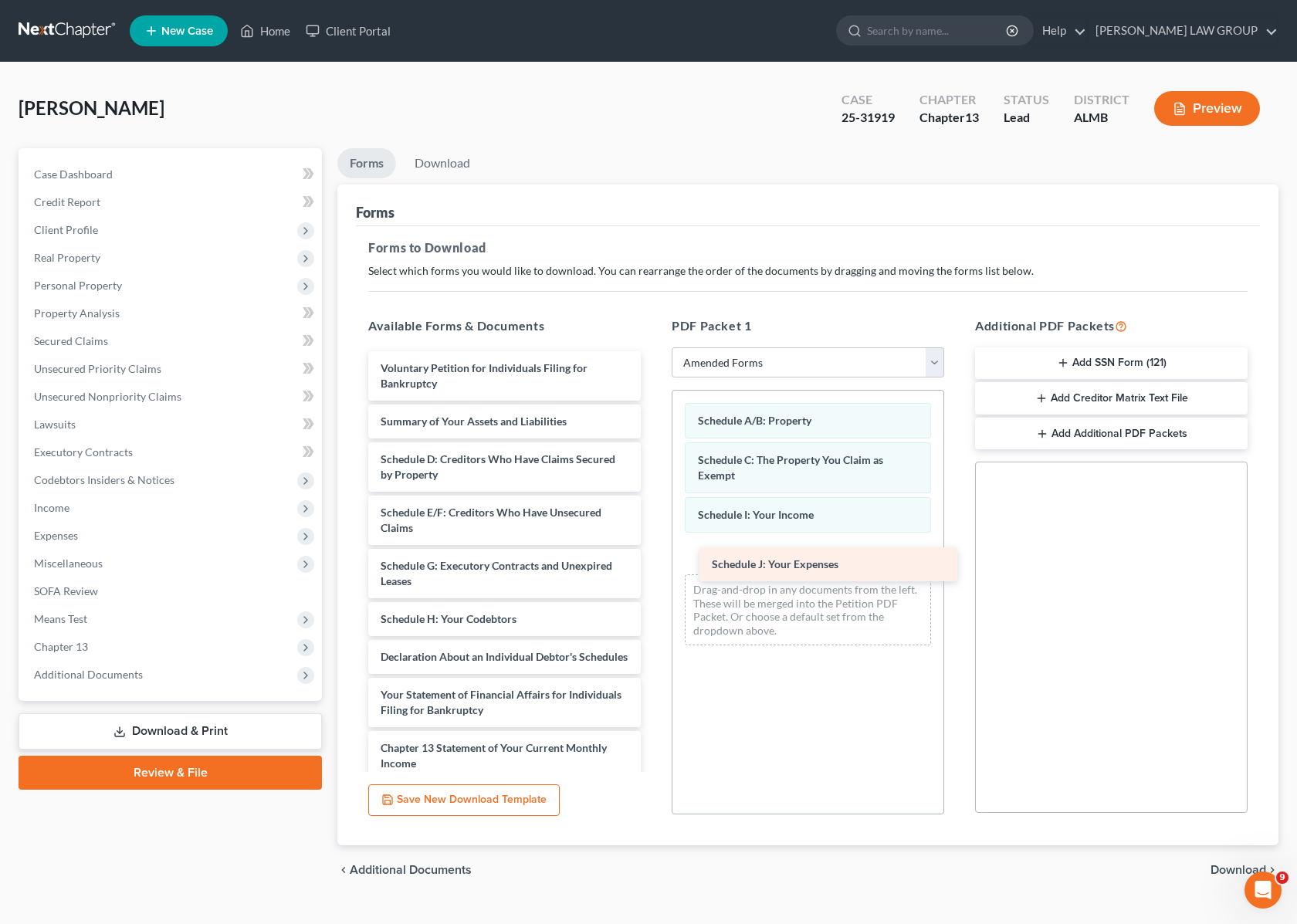
drag, startPoint x: 445, startPoint y: 650, endPoint x: 777, endPoint y: 558, distance: 344.5
click at [653, 558] on div "Schedule J: Your Expenses Voluntary Petition for Individuals Filing for Bankrup…" at bounding box center [505, 648] width 297 height 595
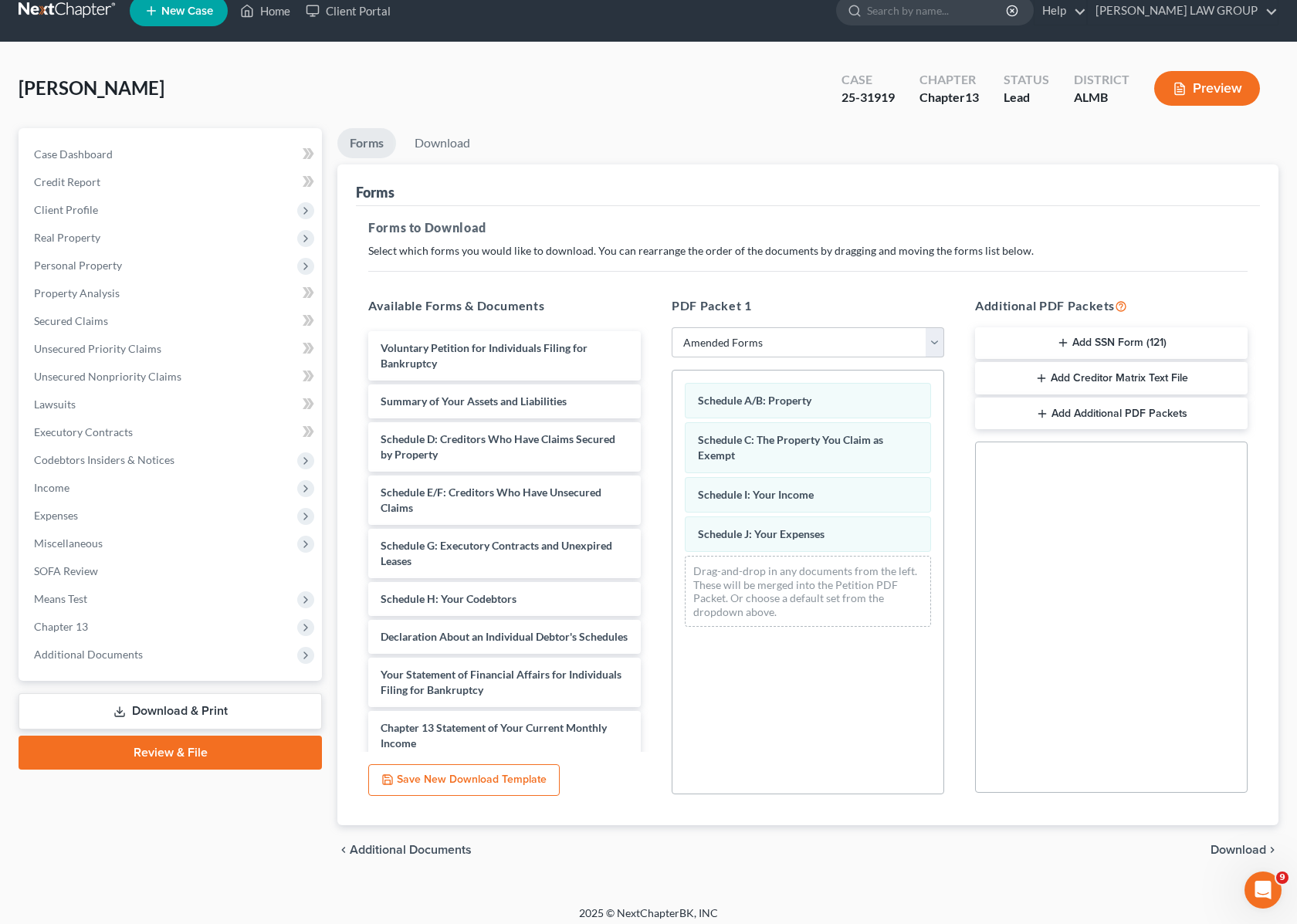
scroll to position [28, 0]
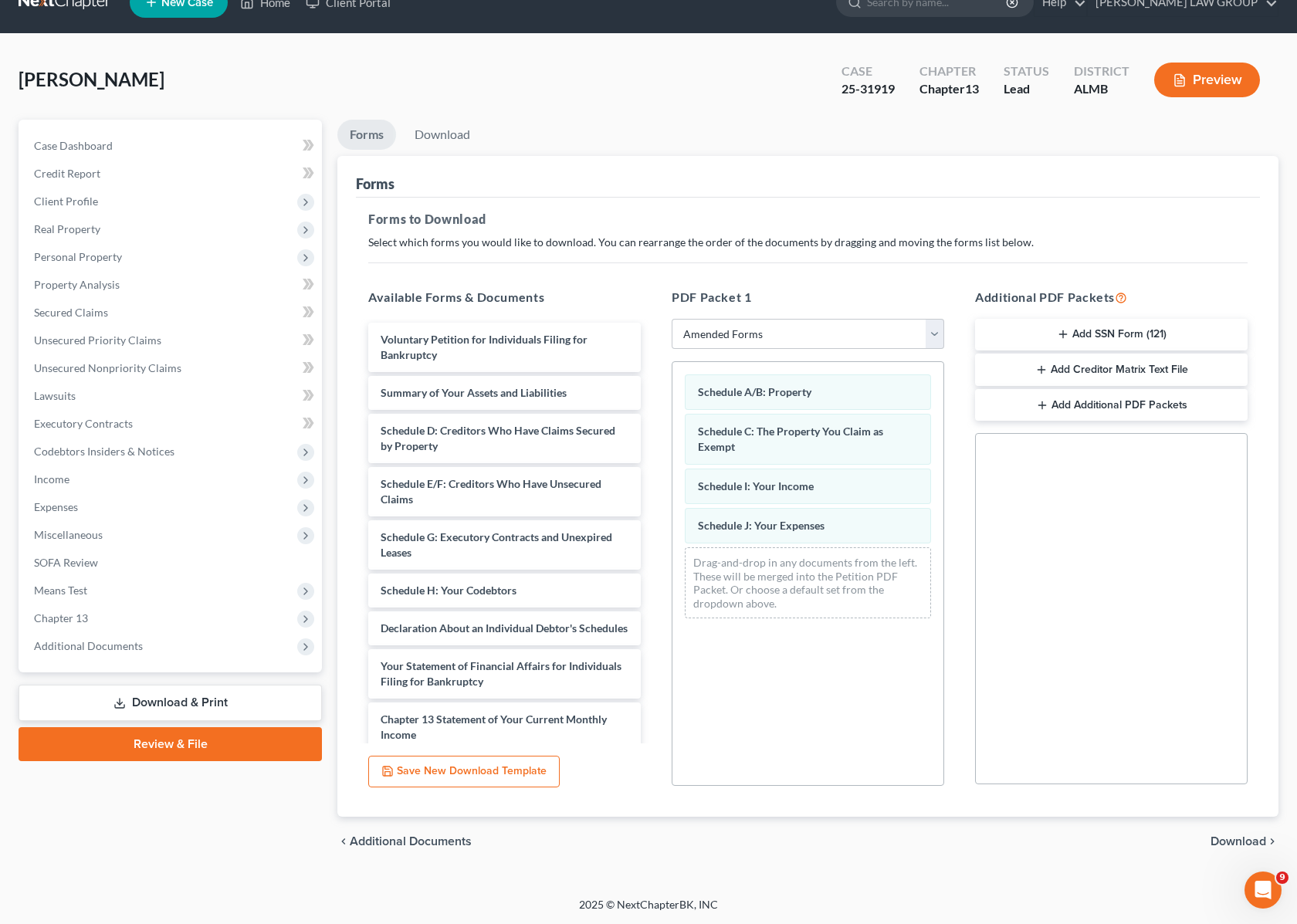
click at [1241, 841] on span "Download" at bounding box center [1238, 841] width 56 height 13
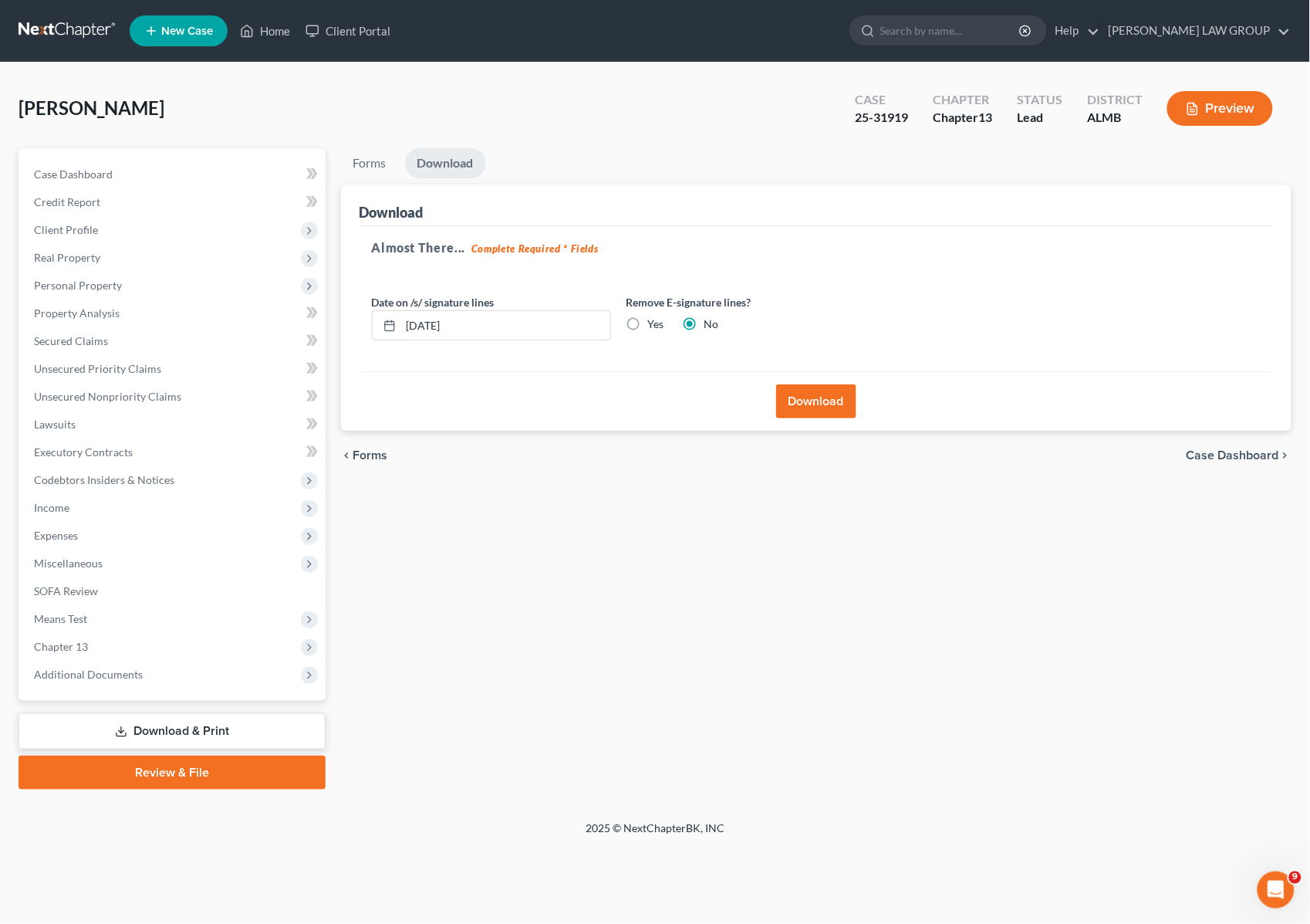
click at [818, 390] on button "Download" at bounding box center [816, 401] width 80 height 34
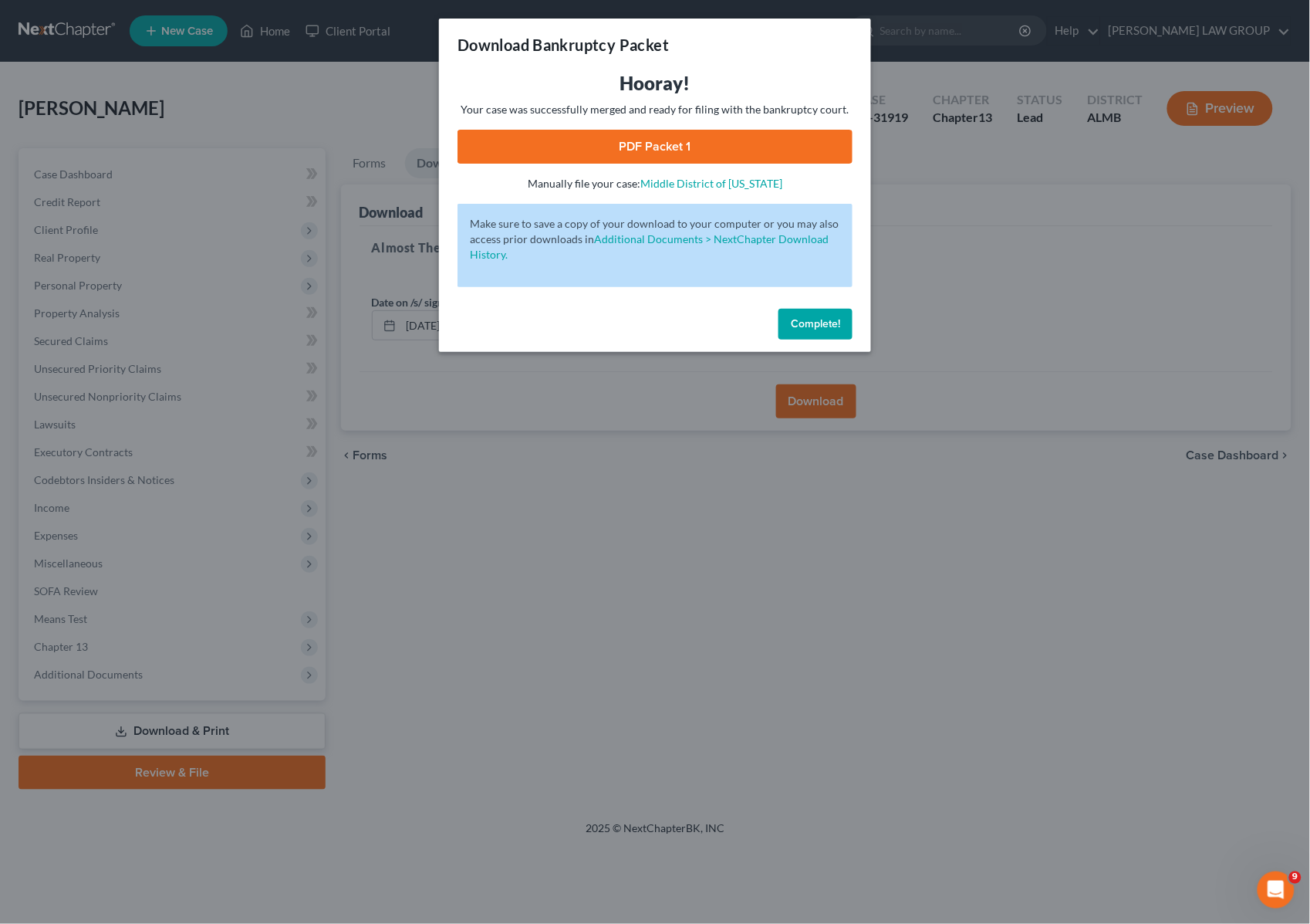
click at [574, 135] on link "PDF Packet 1" at bounding box center [655, 147] width 395 height 34
